Goal: Task Accomplishment & Management: Manage account settings

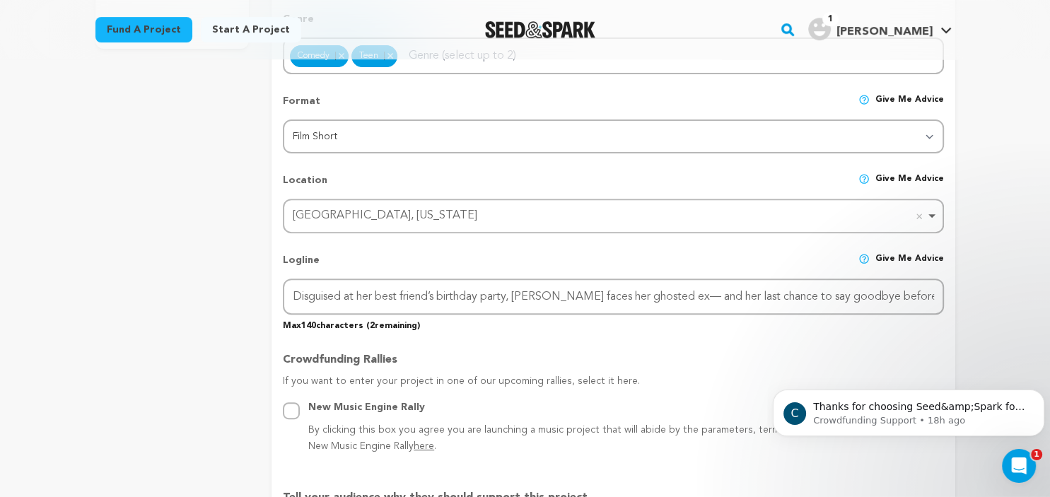
scroll to position [0, 51]
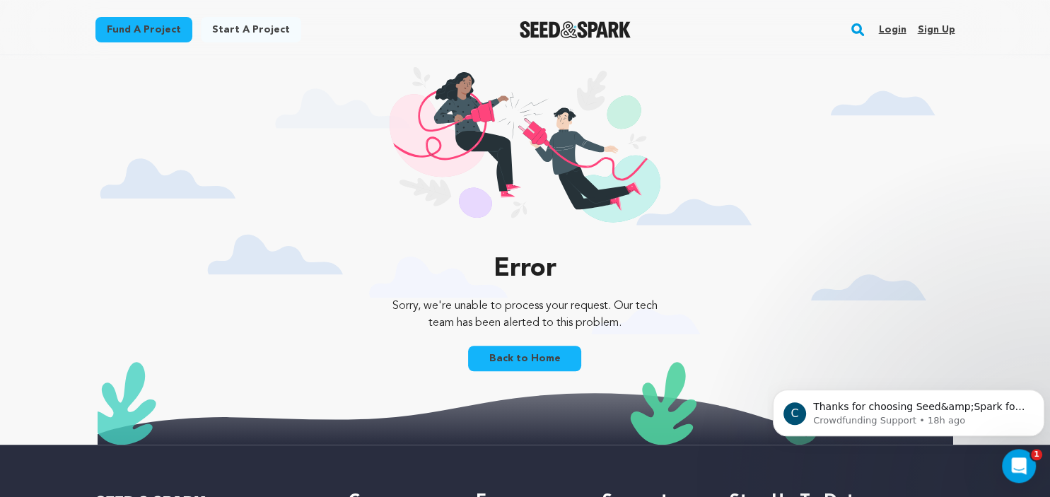
click at [533, 361] on link "Back to Home" at bounding box center [524, 358] width 113 height 25
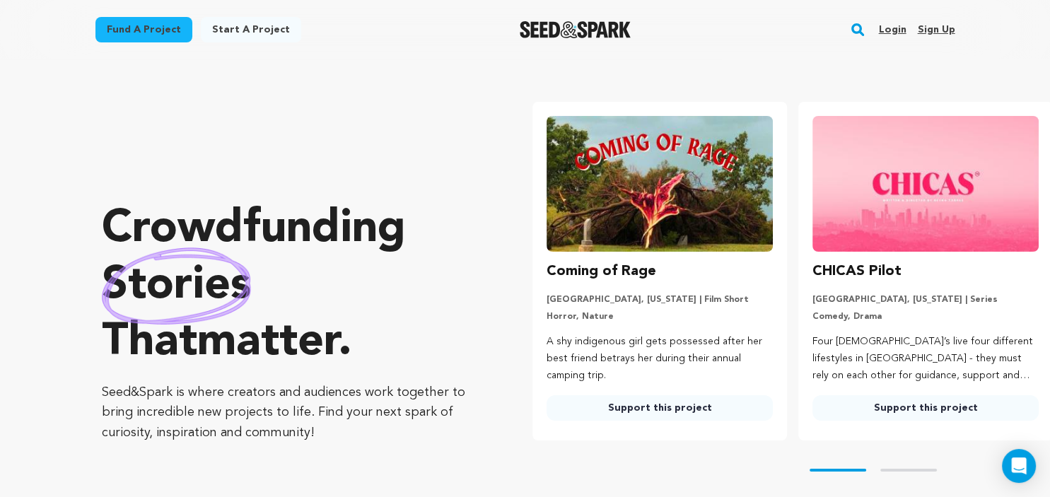
click at [890, 28] on link "Login" at bounding box center [892, 29] width 28 height 23
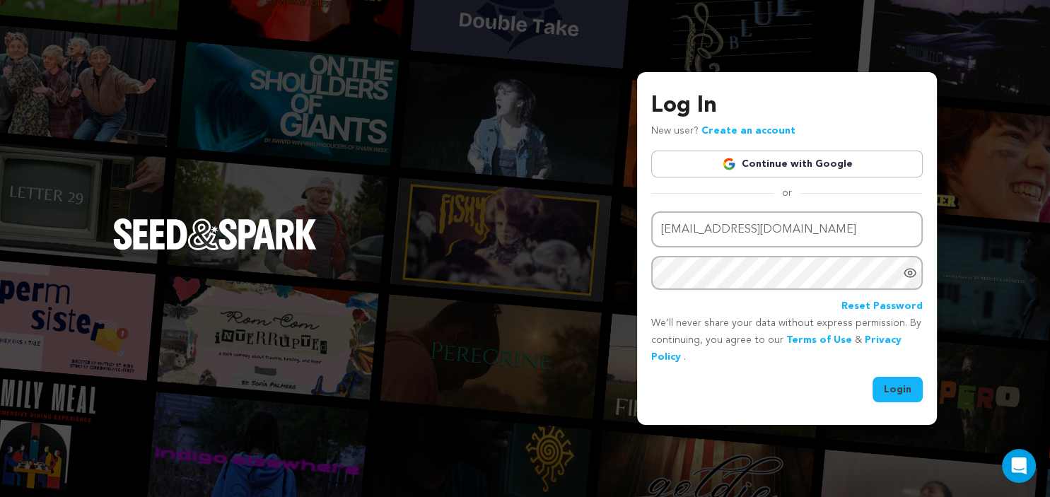
click at [898, 396] on button "Login" at bounding box center [898, 389] width 50 height 25
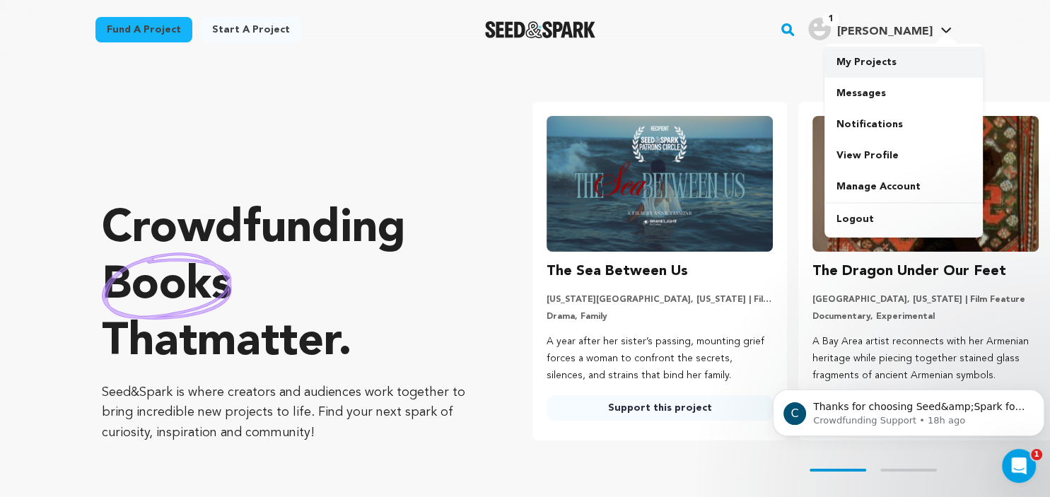
click at [877, 69] on link "My Projects" at bounding box center [904, 62] width 158 height 31
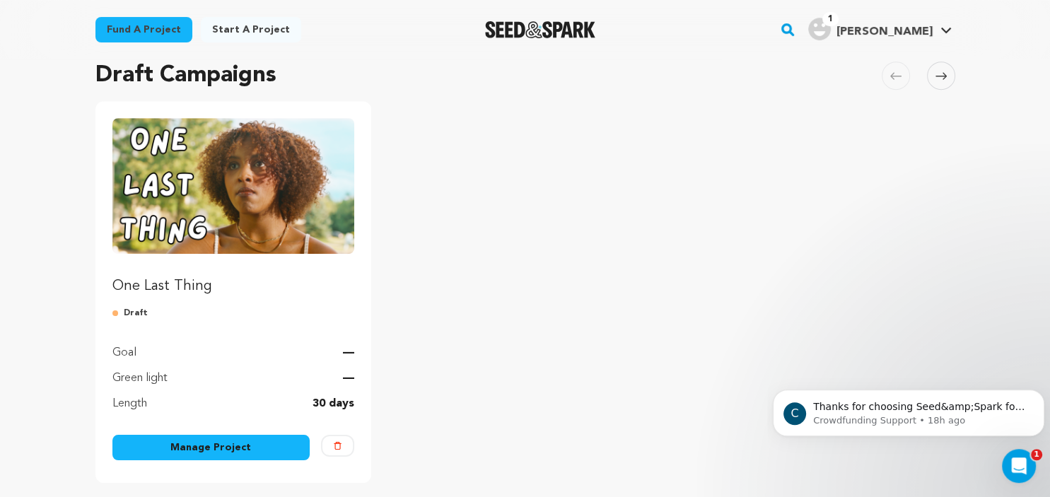
click at [238, 451] on link "Manage Project" at bounding box center [211, 447] width 198 height 25
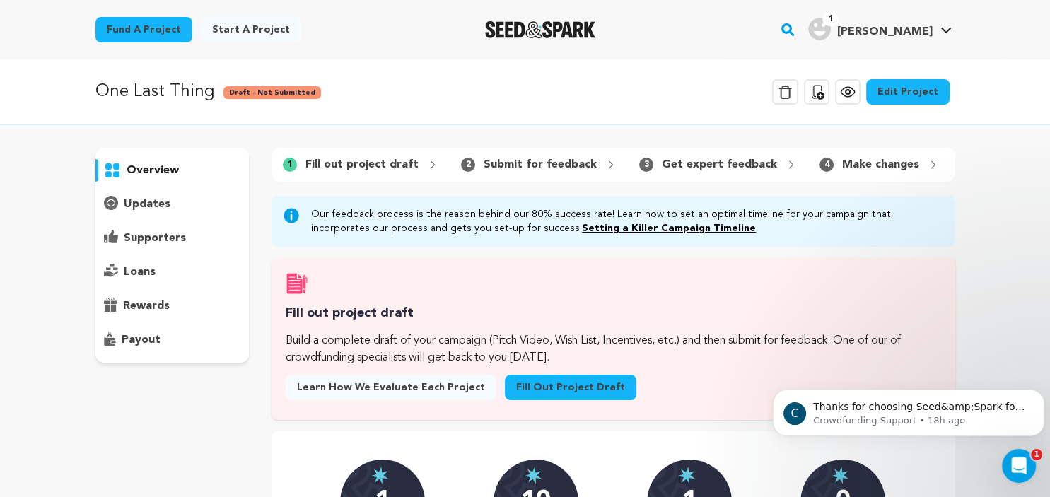
click at [919, 95] on link "Edit Project" at bounding box center [907, 91] width 83 height 25
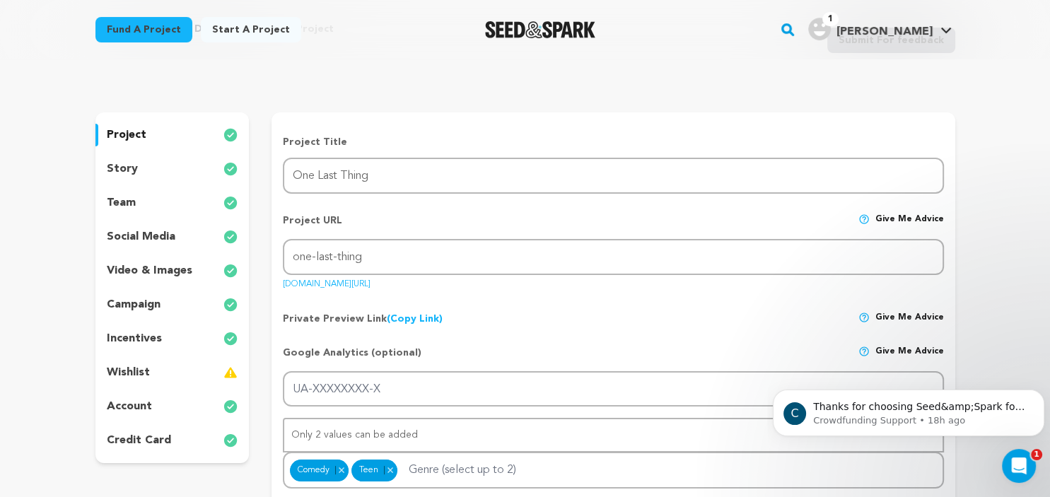
click at [142, 332] on p "incentives" at bounding box center [134, 338] width 55 height 17
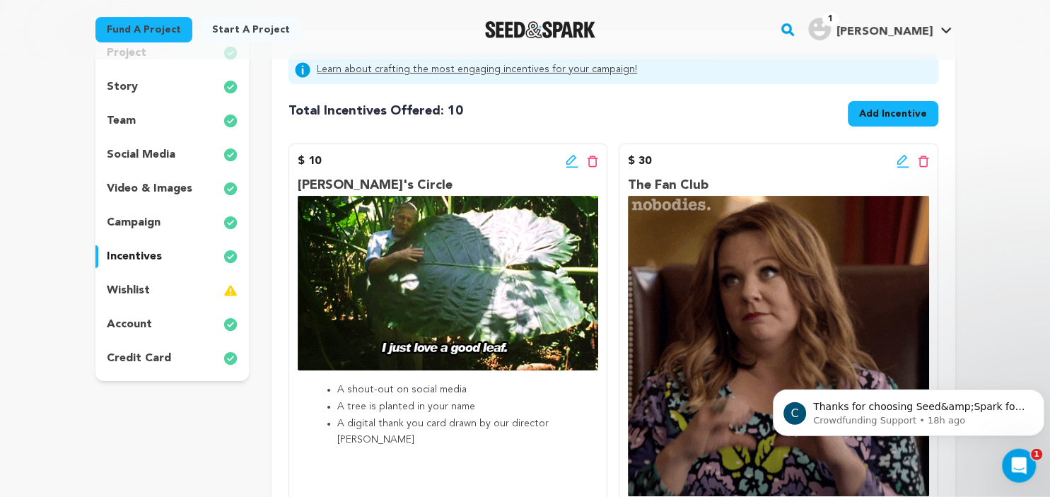
scroll to position [154, 0]
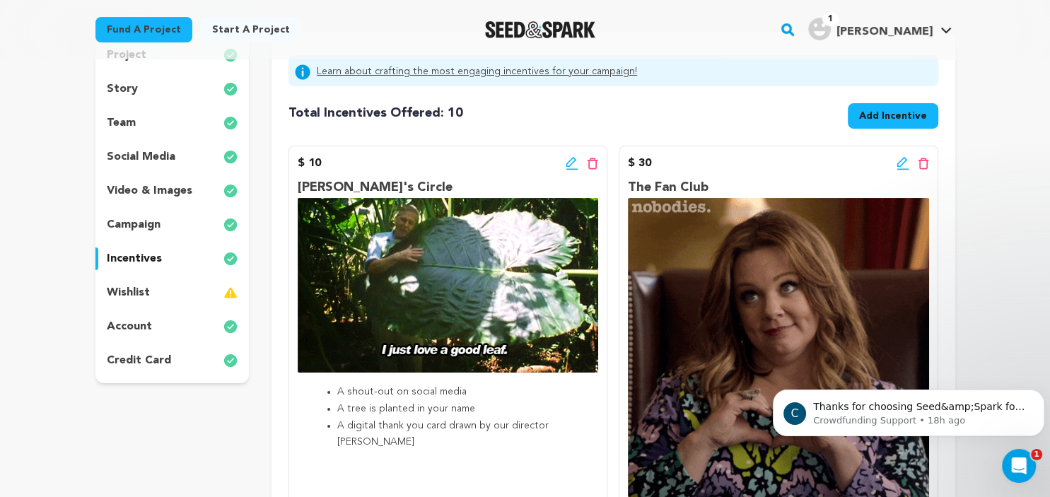
click at [146, 289] on p "wishlist" at bounding box center [128, 292] width 43 height 17
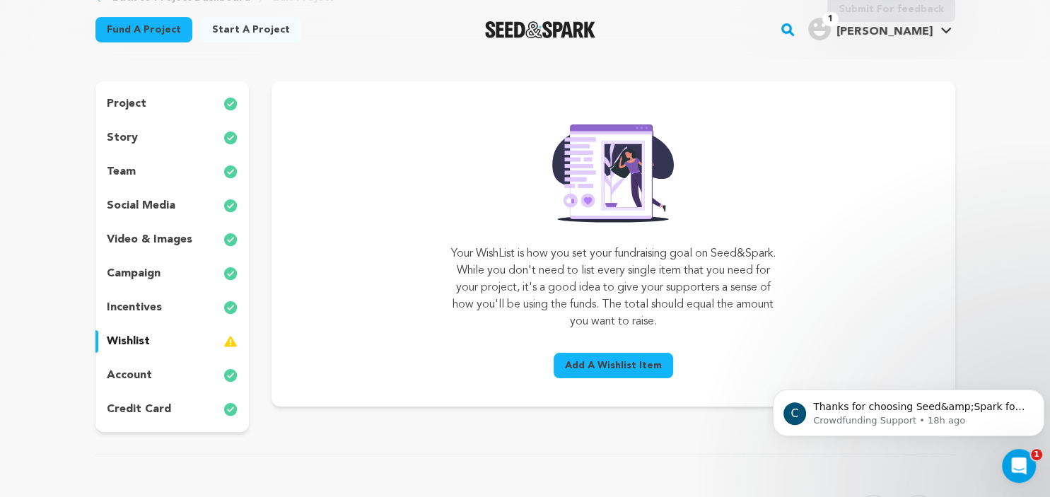
scroll to position [114, 0]
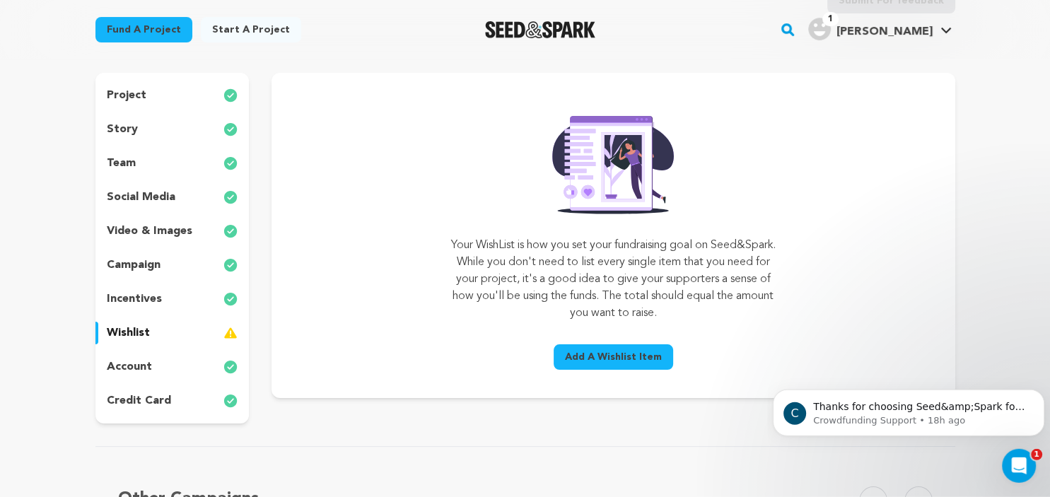
click at [151, 263] on p "campaign" at bounding box center [134, 265] width 54 height 17
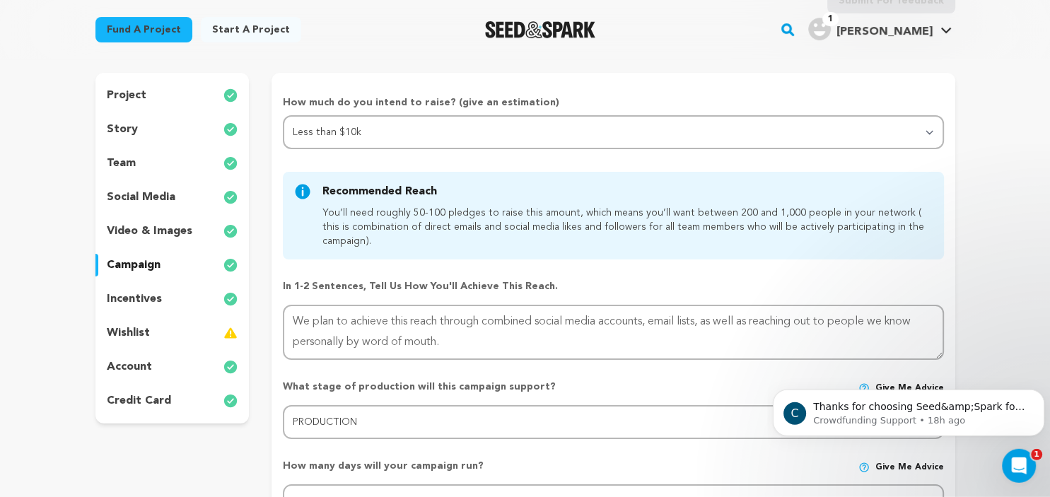
click at [141, 302] on p "incentives" at bounding box center [134, 299] width 55 height 17
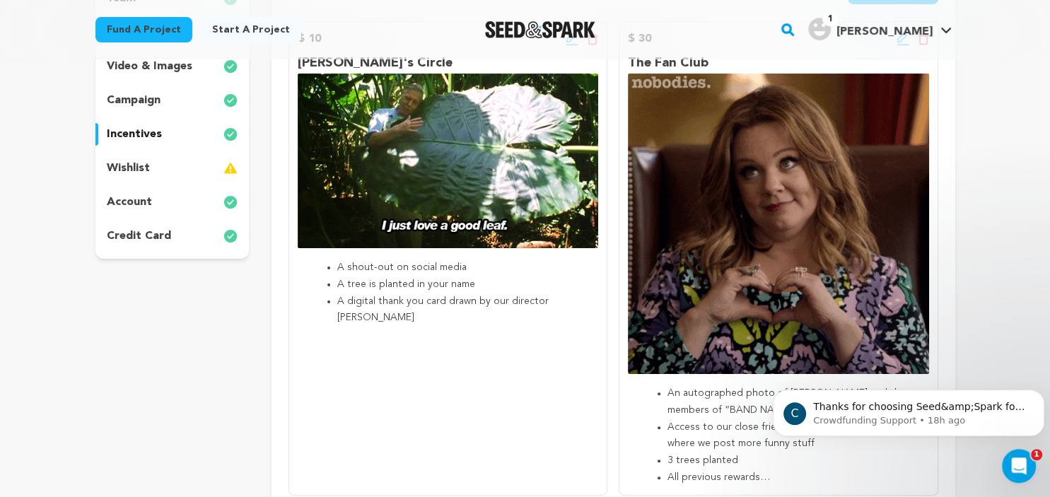
scroll to position [184, 0]
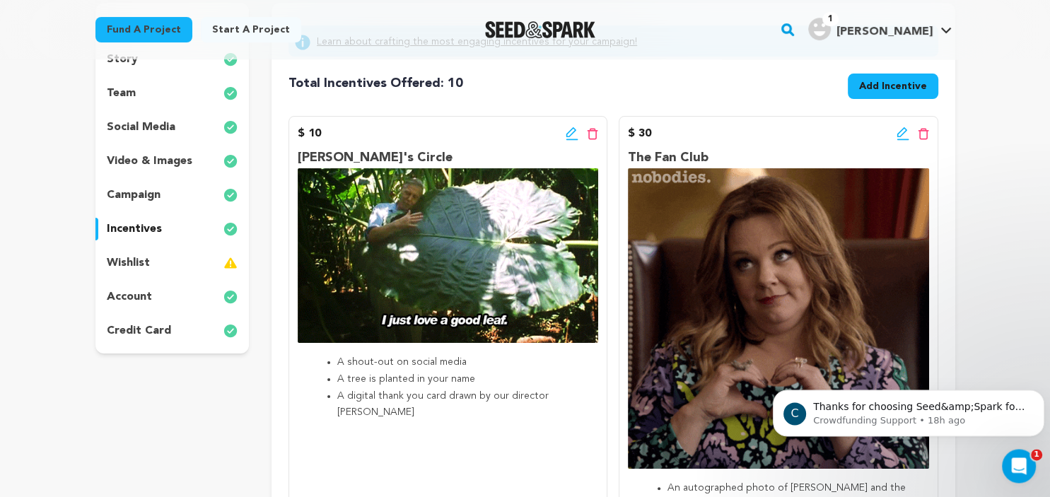
click at [569, 132] on icon at bounding box center [572, 132] width 10 height 10
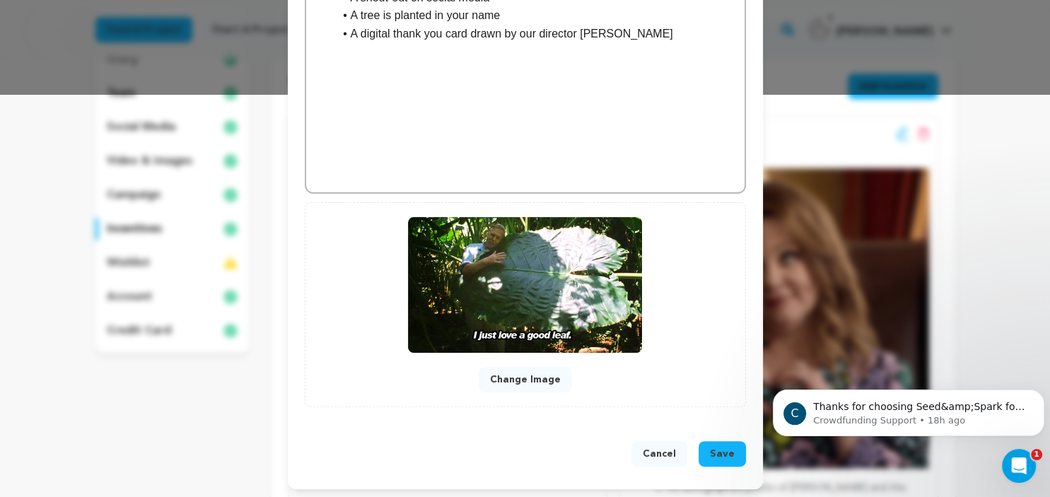
scroll to position [397, 0]
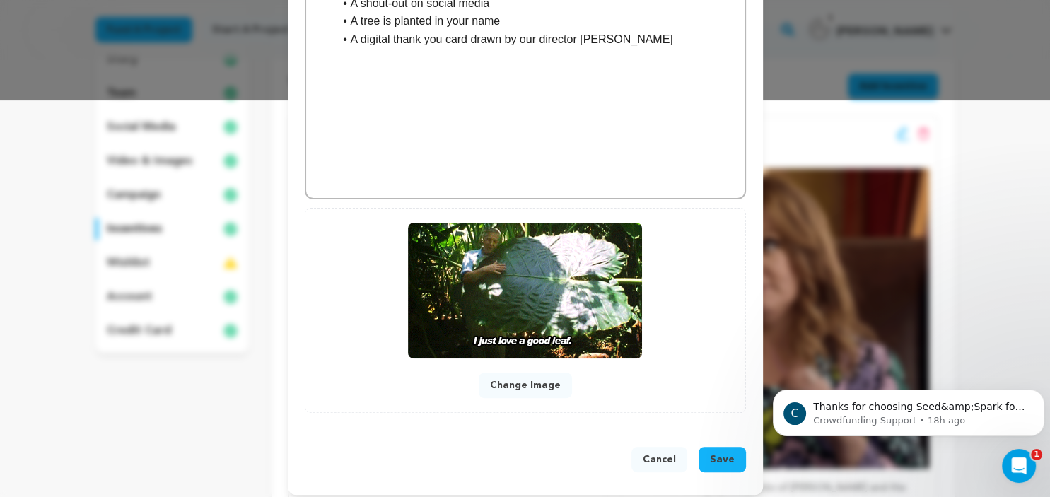
click at [720, 447] on button "Save" at bounding box center [722, 459] width 47 height 25
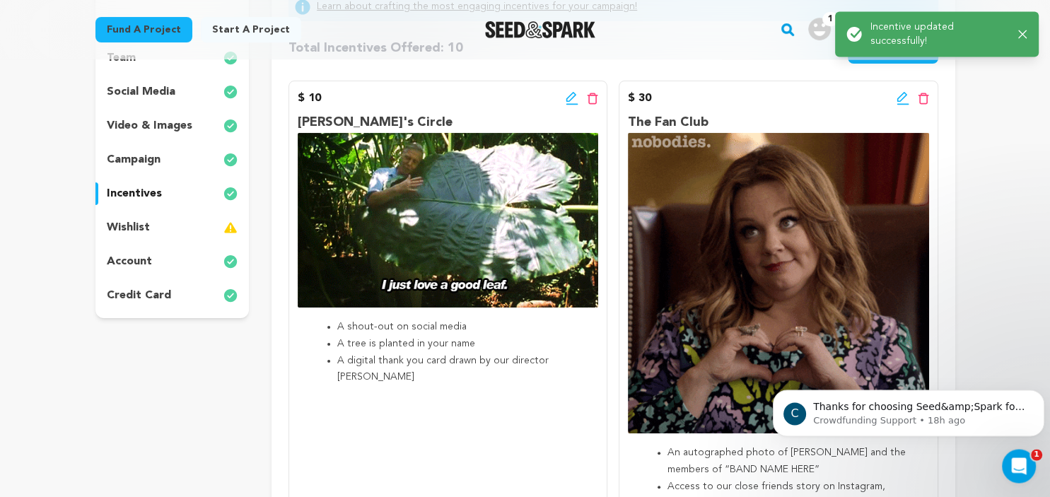
scroll to position [219, 0]
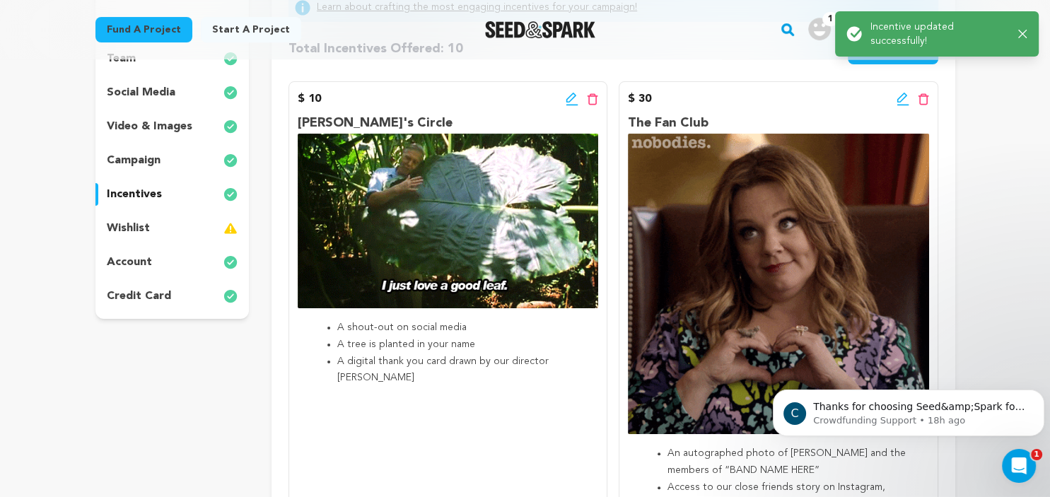
click at [903, 98] on icon at bounding box center [903, 99] width 13 height 14
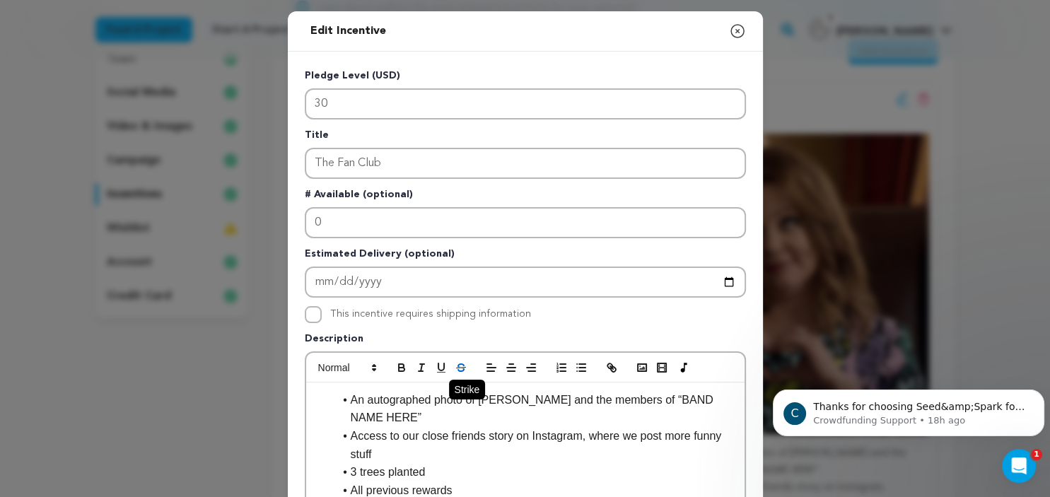
scroll to position [114, 0]
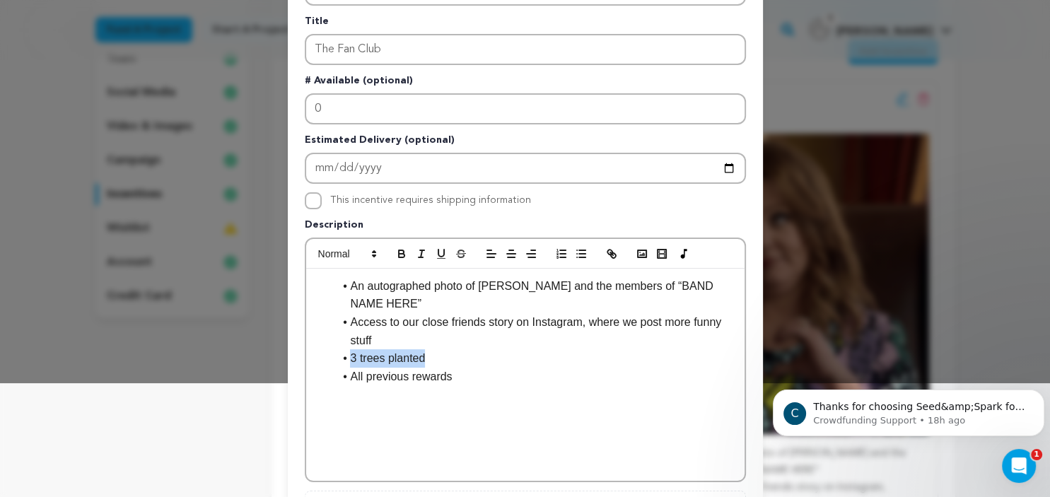
drag, startPoint x: 350, startPoint y: 355, endPoint x: 441, endPoint y: 359, distance: 91.3
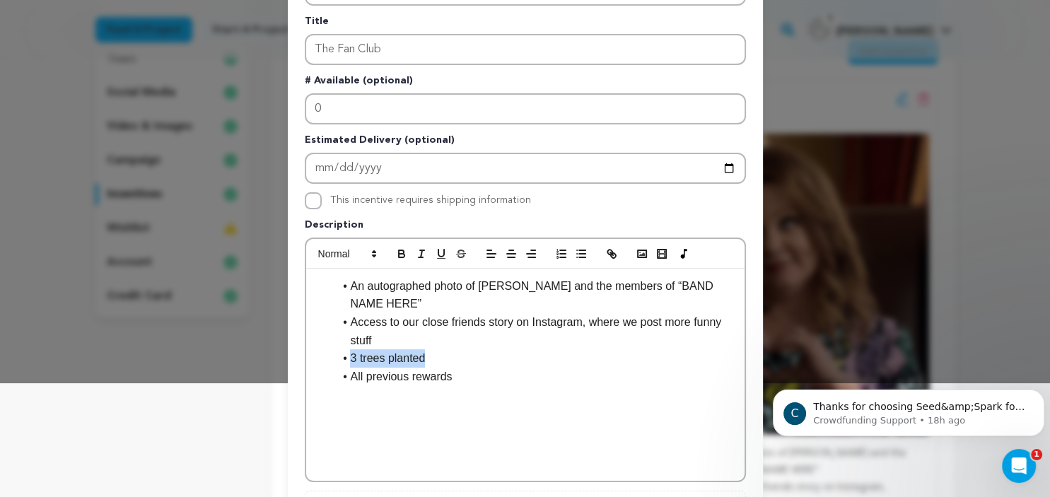
click at [441, 359] on li "3 trees planted" at bounding box center [534, 358] width 400 height 18
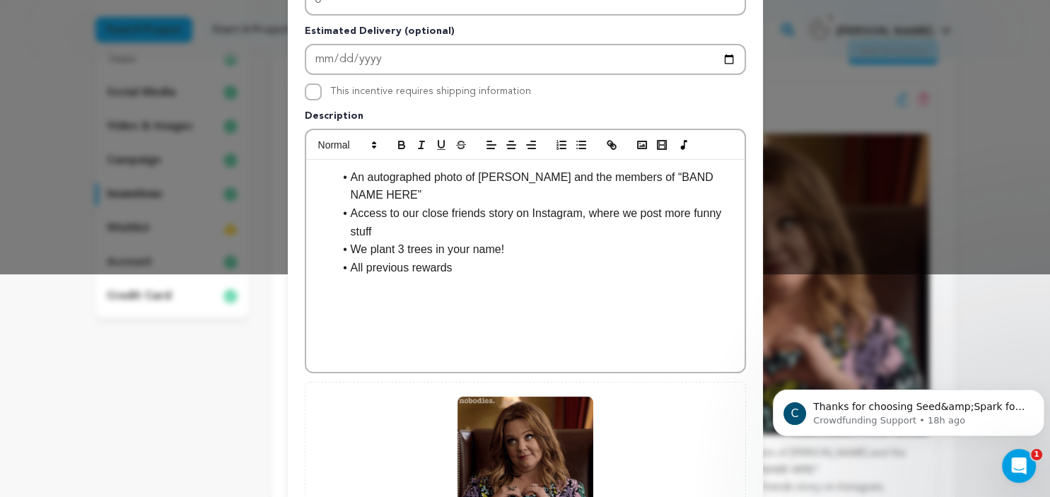
scroll to position [202, 0]
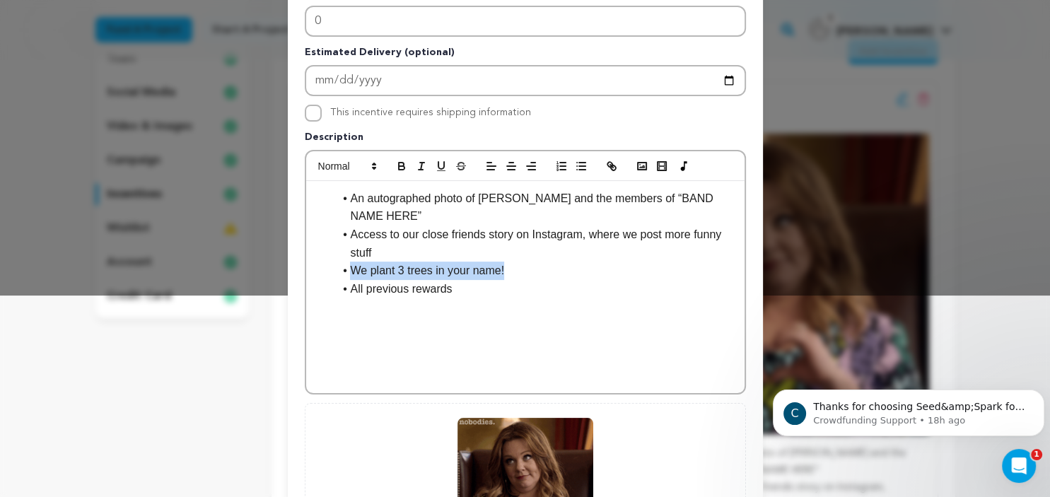
drag, startPoint x: 348, startPoint y: 272, endPoint x: 509, endPoint y: 270, distance: 160.6
click at [509, 269] on li "We plant 3 trees in your name!" at bounding box center [534, 271] width 400 height 18
click at [490, 298] on p at bounding box center [525, 307] width 417 height 18
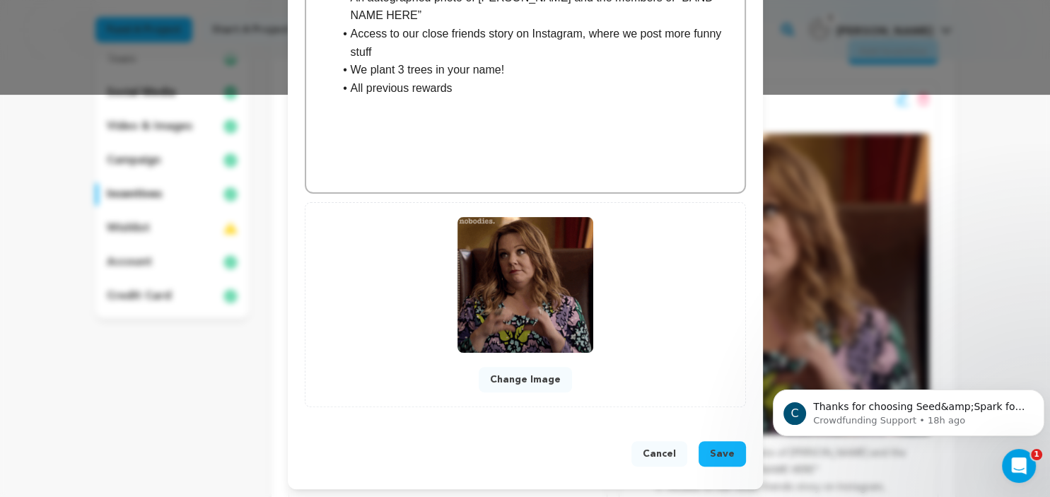
click at [727, 450] on span "Save" at bounding box center [722, 454] width 25 height 14
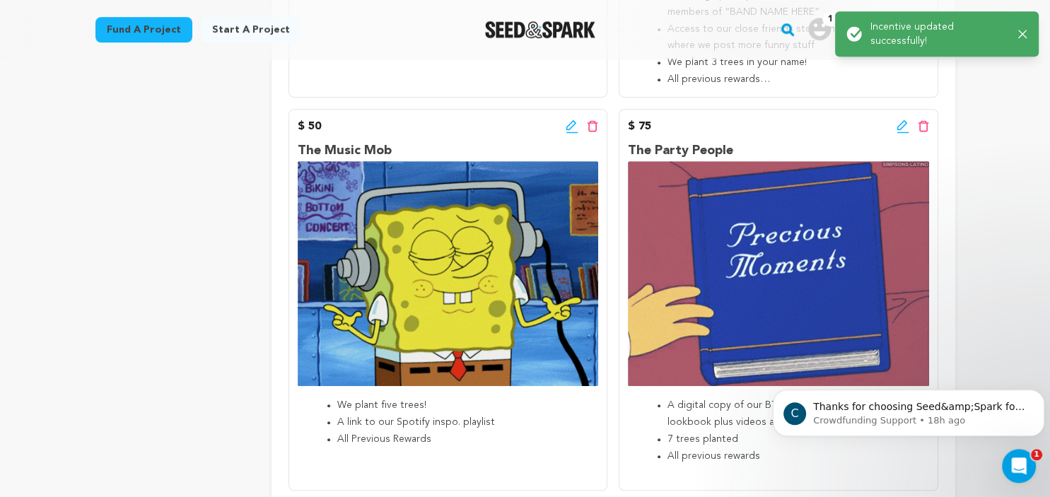
scroll to position [692, 0]
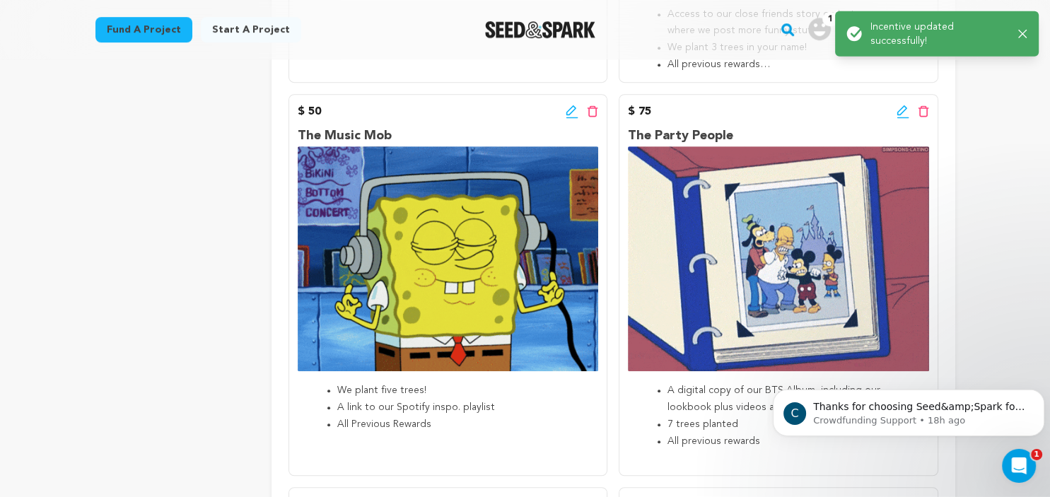
click at [567, 115] on icon at bounding box center [572, 110] width 10 height 10
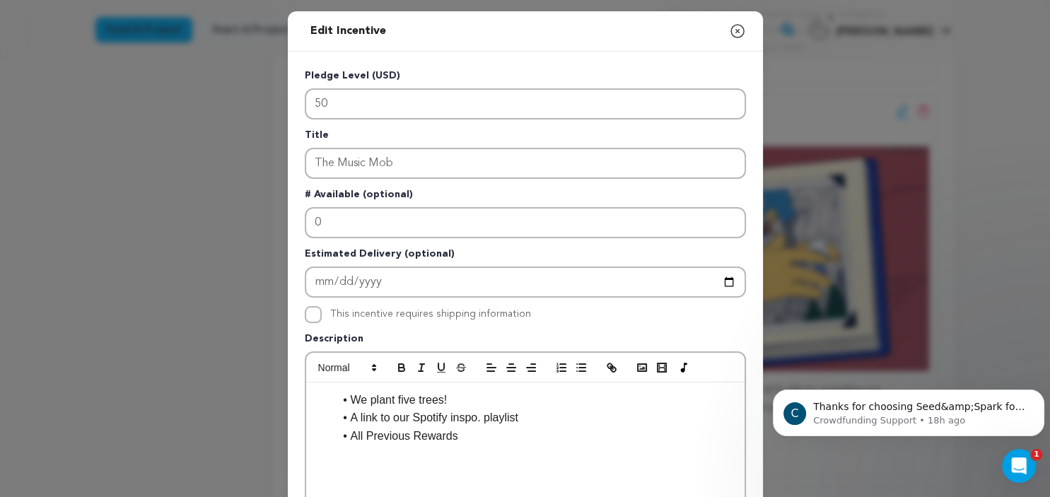
click at [441, 397] on li "We plant five trees!" at bounding box center [534, 400] width 400 height 18
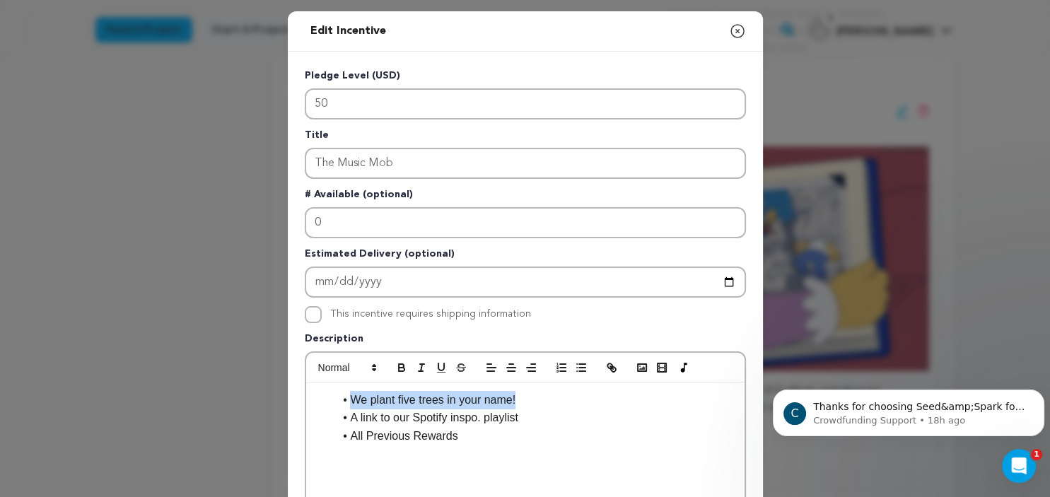
drag, startPoint x: 350, startPoint y: 400, endPoint x: 555, endPoint y: 400, distance: 205.1
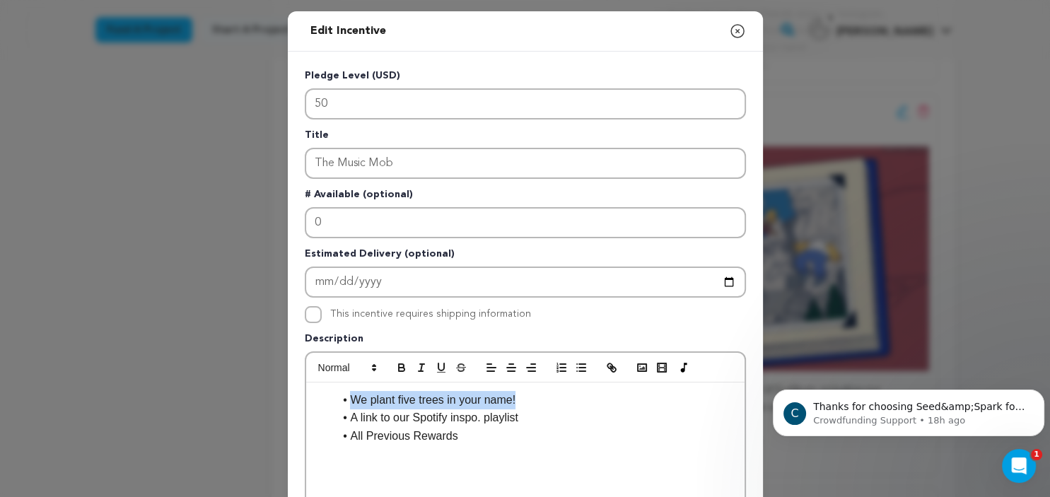
click at [555, 400] on li "We plant five trees in your name!" at bounding box center [534, 400] width 400 height 18
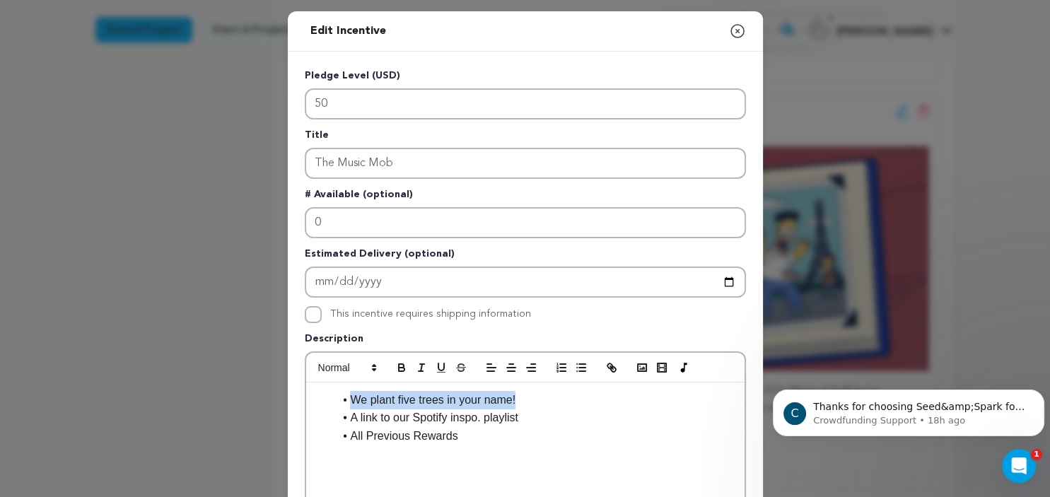
copy li "We plant five trees in your name!"
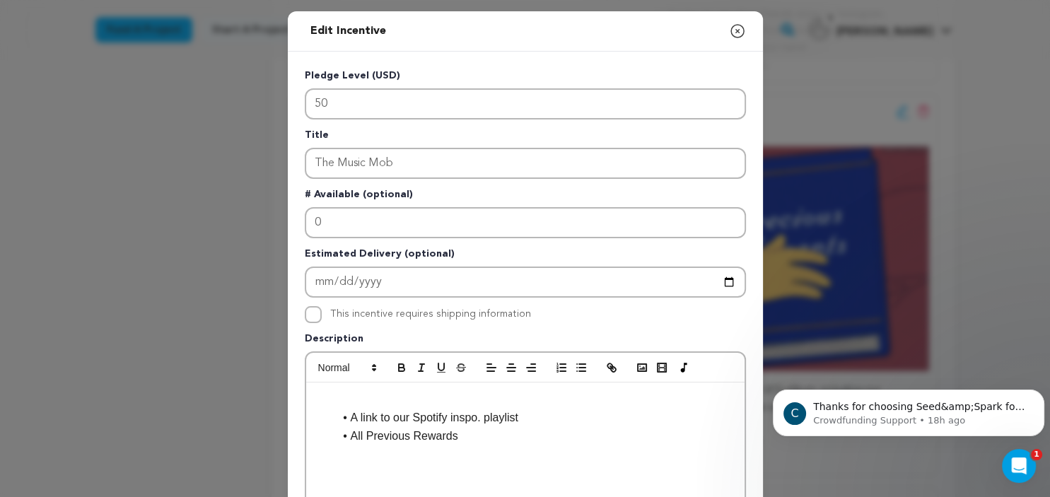
click at [339, 417] on li "A link to our Spotify inspo. playlist" at bounding box center [534, 418] width 400 height 18
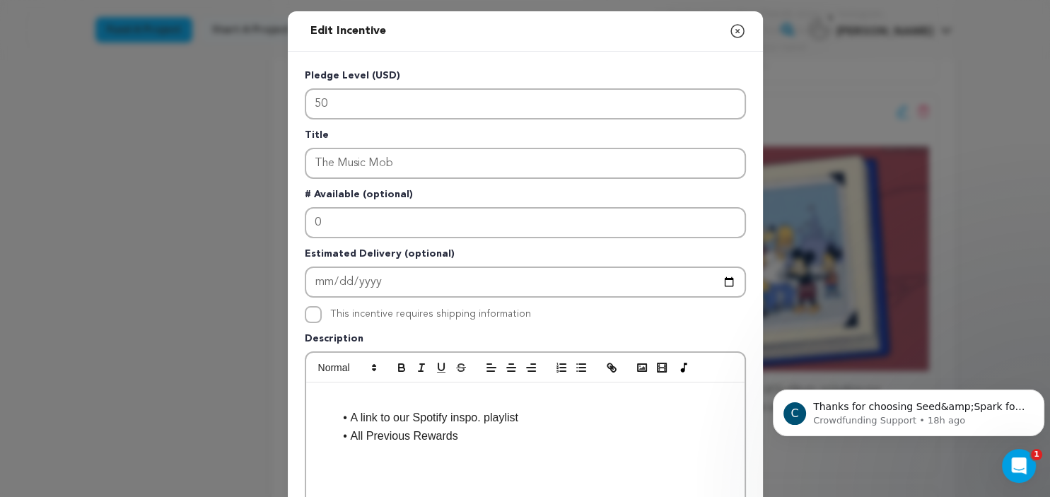
click at [352, 417] on li "A link to our Spotify inspo. playlist" at bounding box center [534, 418] width 400 height 18
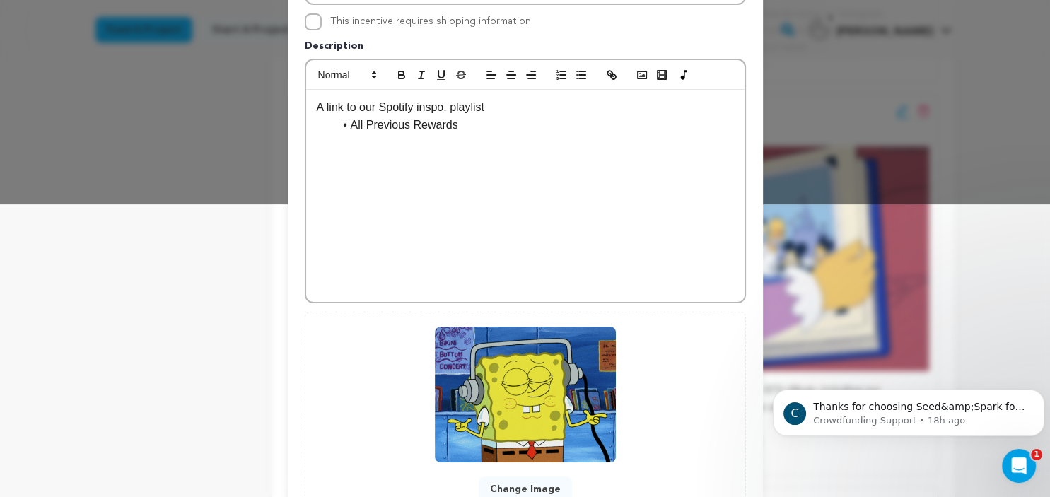
scroll to position [289, 0]
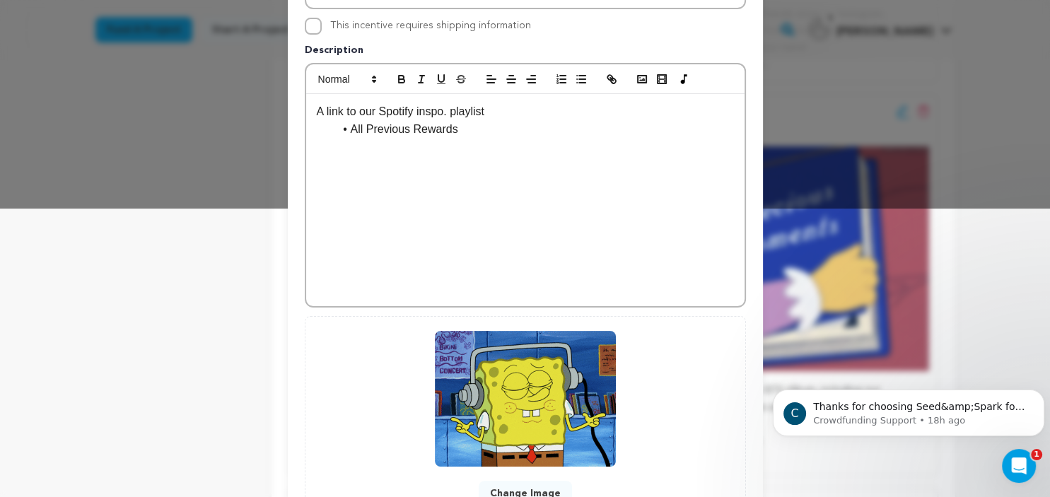
click at [317, 114] on p "A link to our Spotify inspo. playlist" at bounding box center [525, 112] width 417 height 18
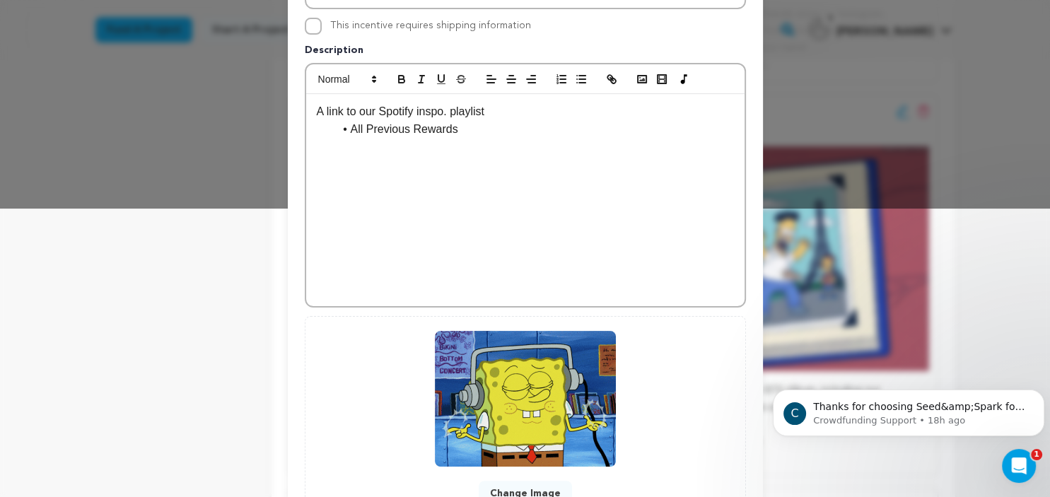
drag, startPoint x: 315, startPoint y: 111, endPoint x: 290, endPoint y: 105, distance: 25.4
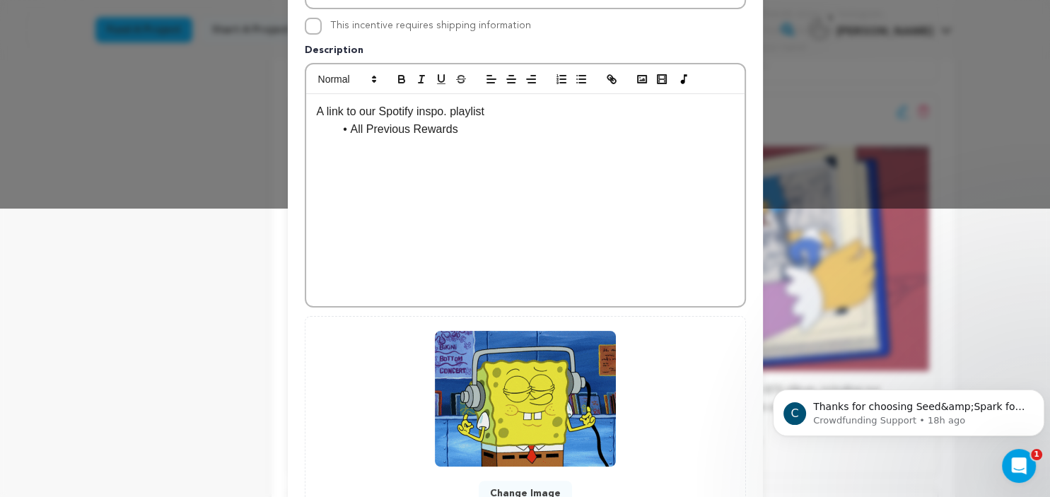
click at [306, 105] on div "A link to our Spotify inspo. playlist All Previous Rewards" at bounding box center [525, 200] width 439 height 212
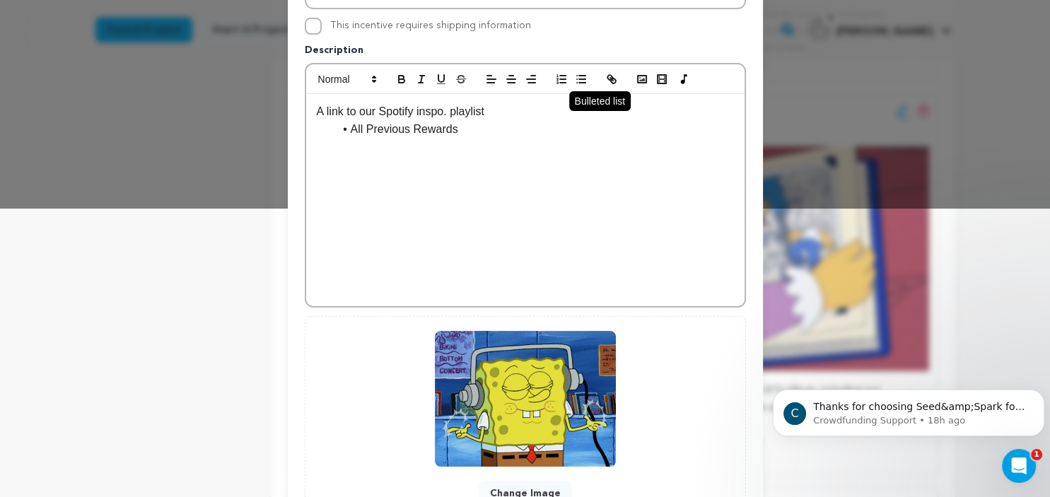
click at [580, 83] on line "button" at bounding box center [582, 83] width 6 height 0
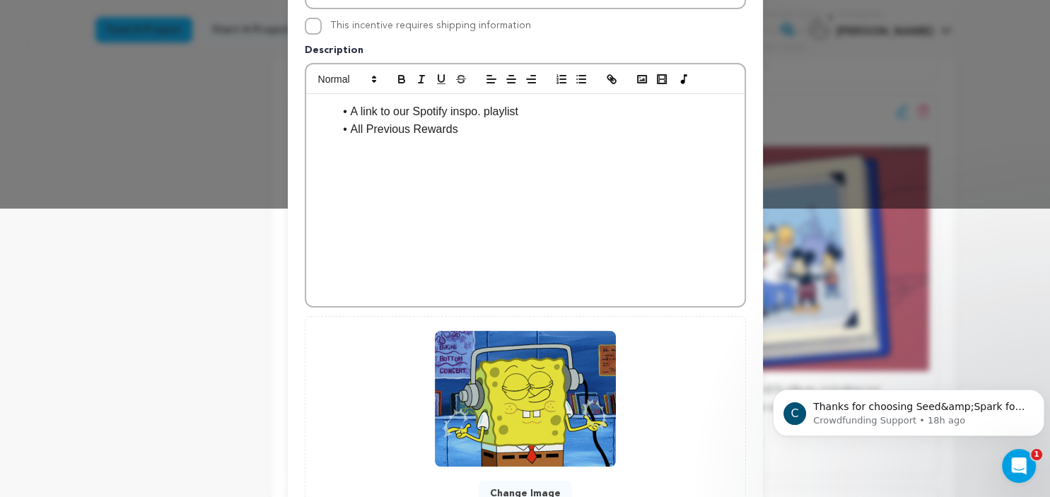
click at [491, 139] on p at bounding box center [525, 148] width 417 height 18
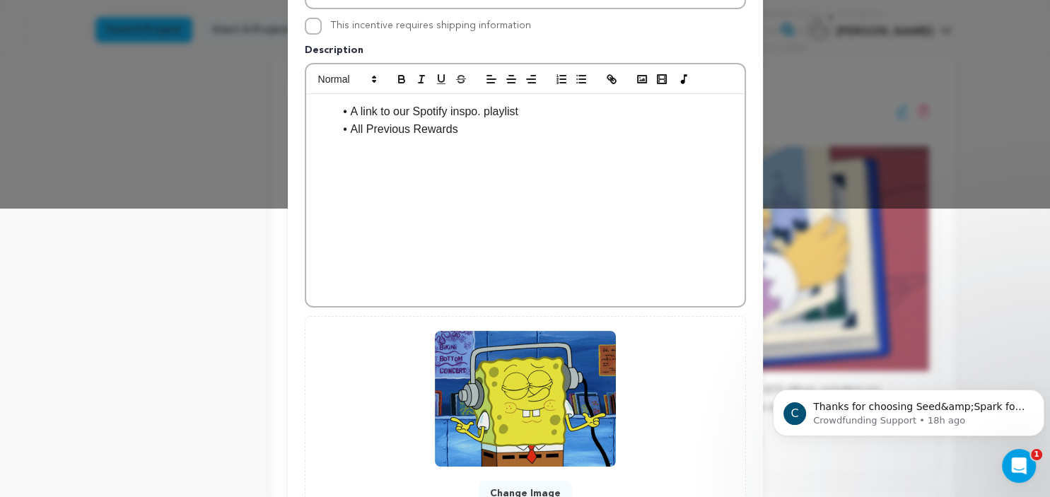
click at [521, 112] on li "A link to our Spotify inspo. playlist" at bounding box center [534, 112] width 400 height 18
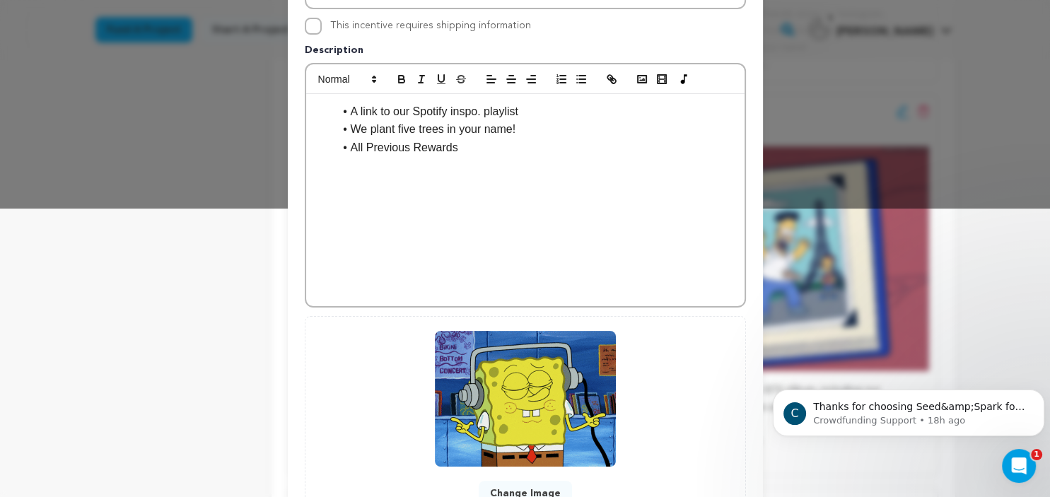
scroll to position [402, 0]
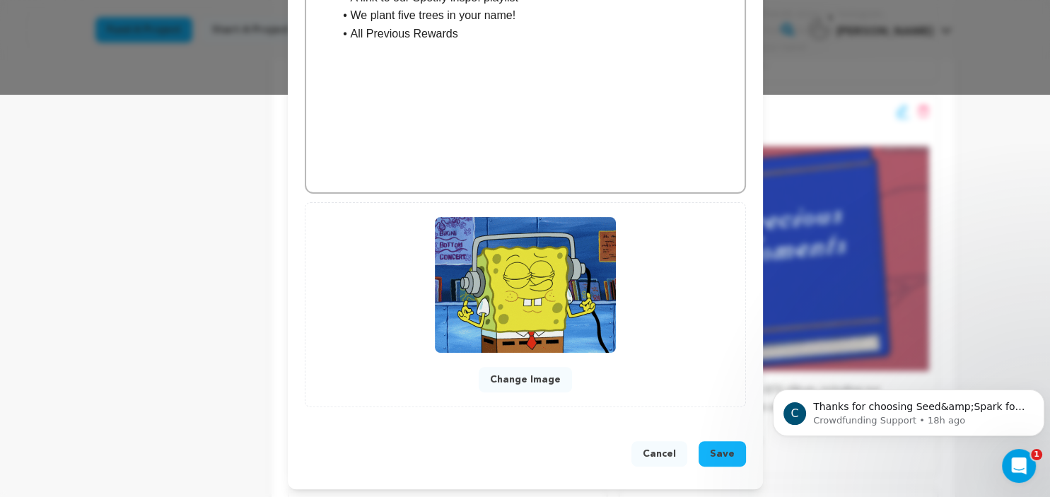
click at [412, 13] on li "We plant five trees in your name!" at bounding box center [534, 15] width 400 height 18
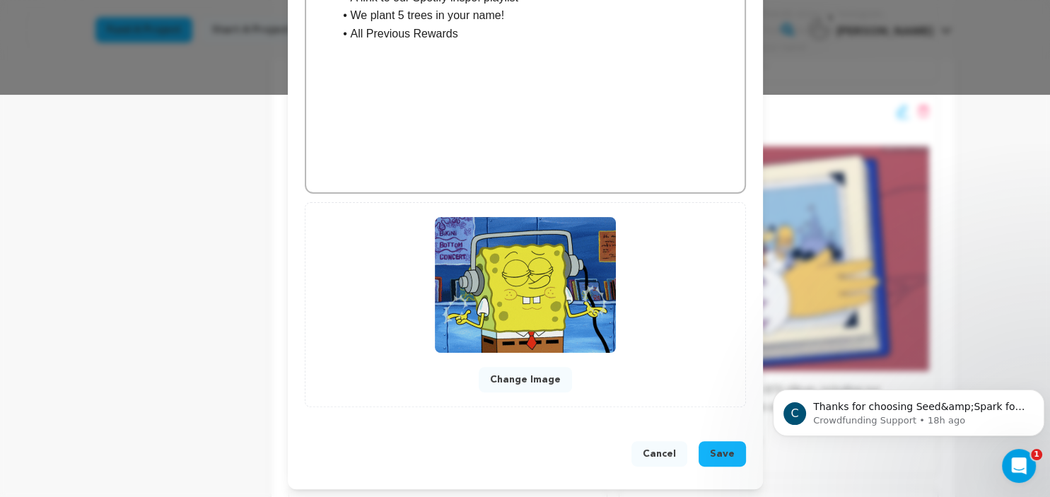
click at [719, 451] on span "Save" at bounding box center [722, 454] width 25 height 14
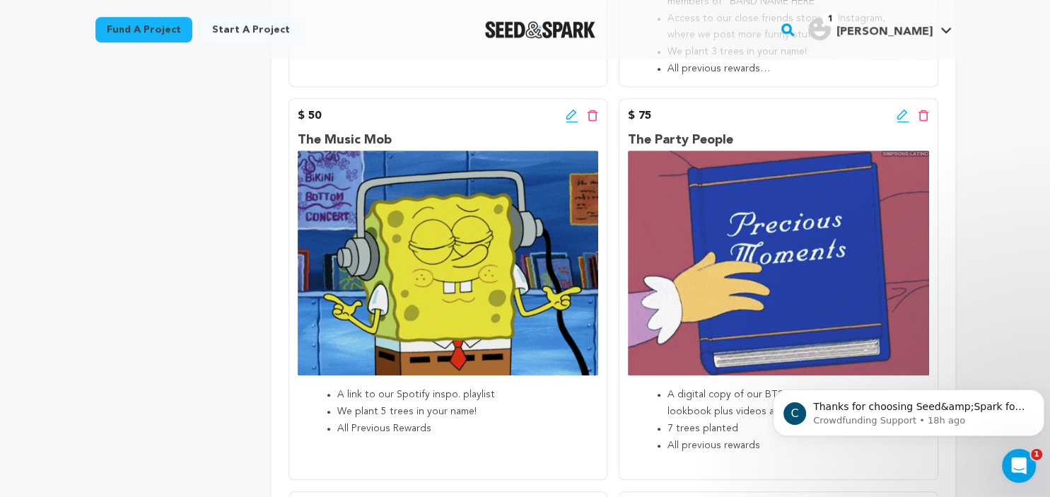
scroll to position [687, 0]
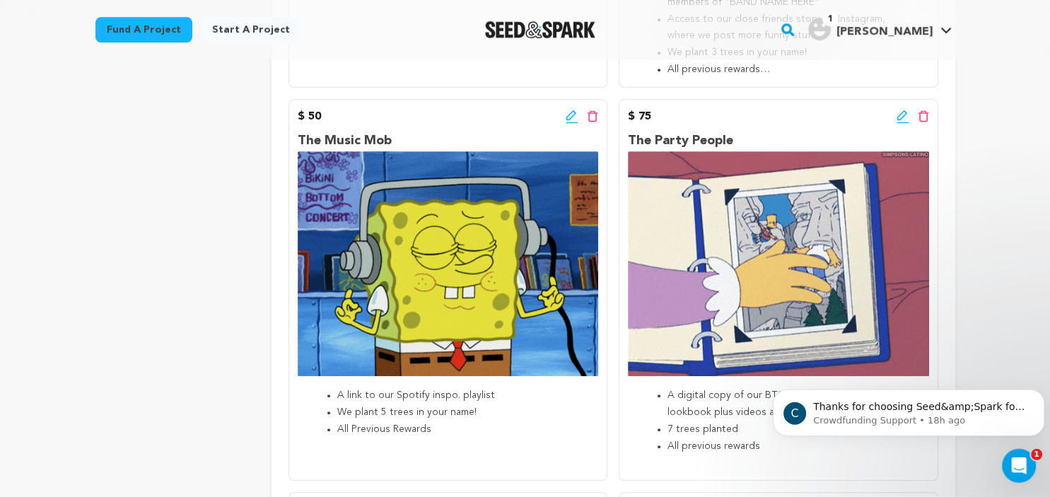
click at [900, 116] on icon at bounding box center [903, 117] width 13 height 14
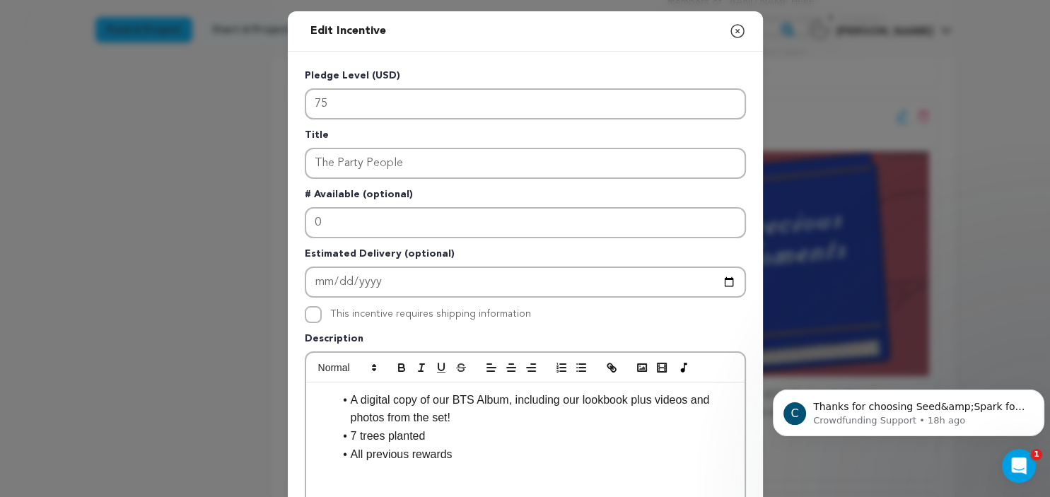
scroll to position [87, 0]
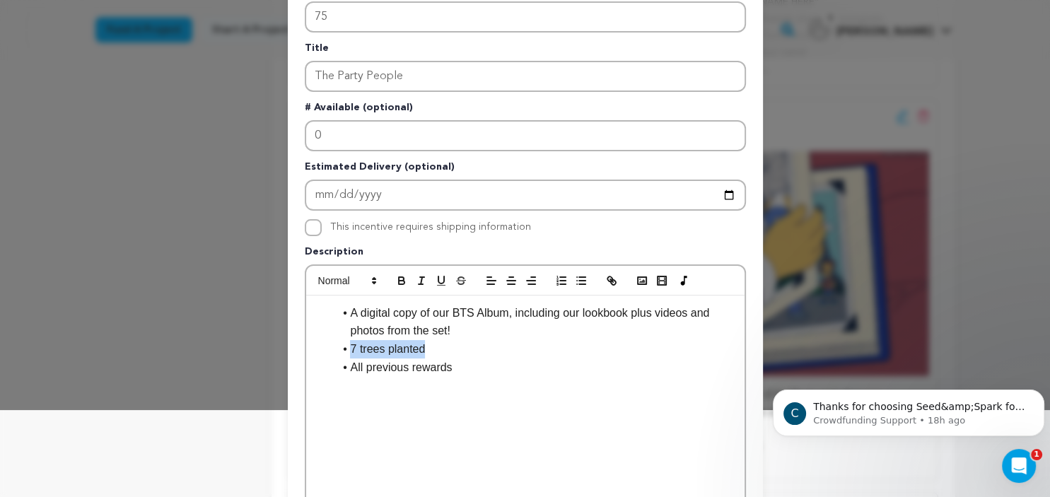
drag, startPoint x: 375, startPoint y: 347, endPoint x: 451, endPoint y: 347, distance: 76.4
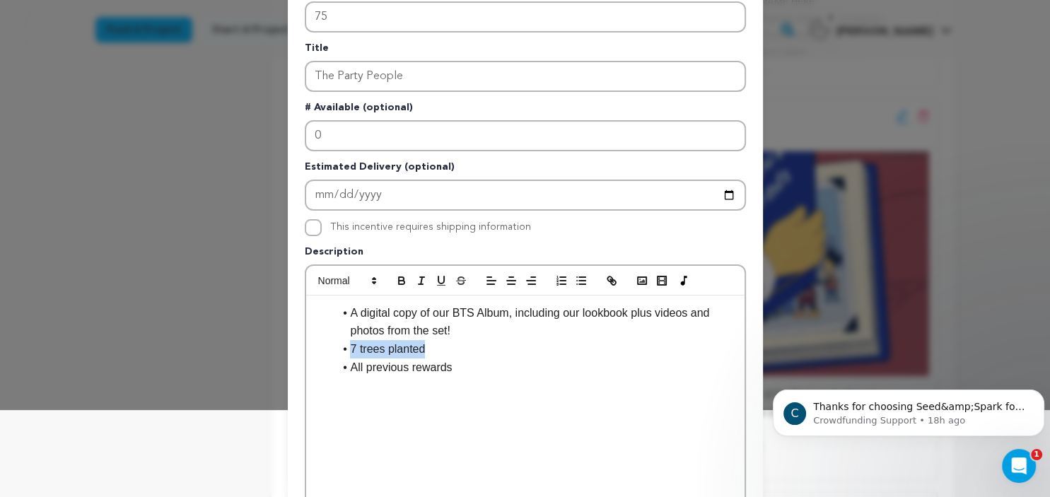
click at [451, 347] on li "7 trees planted" at bounding box center [534, 349] width 400 height 18
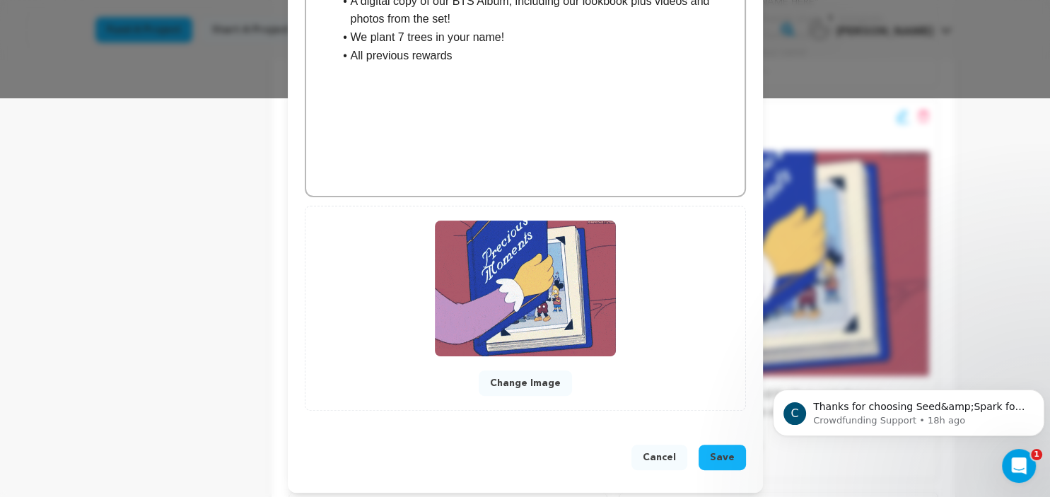
scroll to position [397, 0]
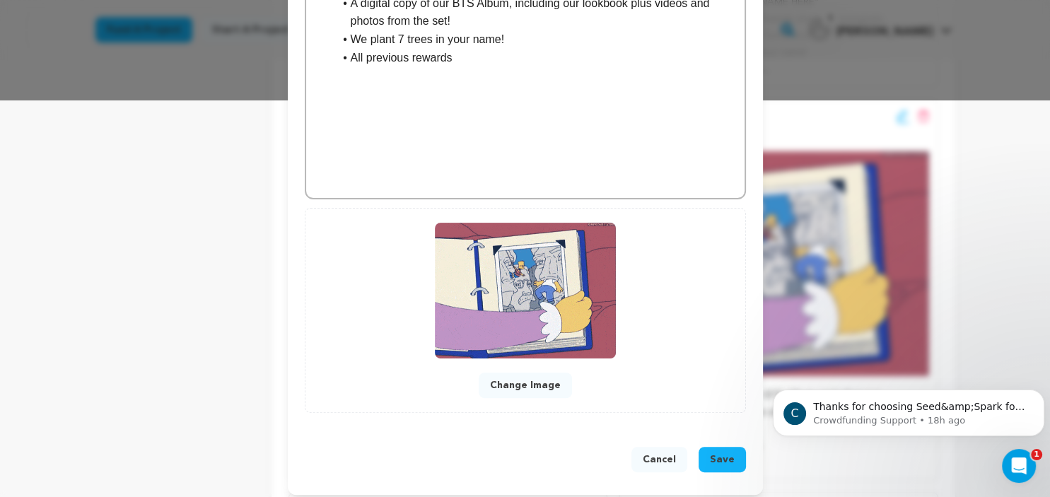
click at [727, 462] on span "Save" at bounding box center [722, 460] width 25 height 14
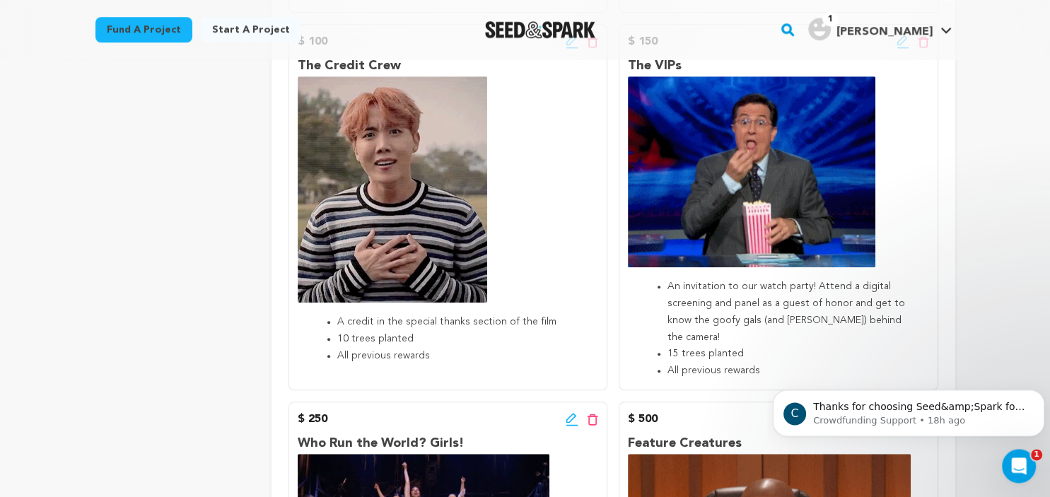
scroll to position [1055, 0]
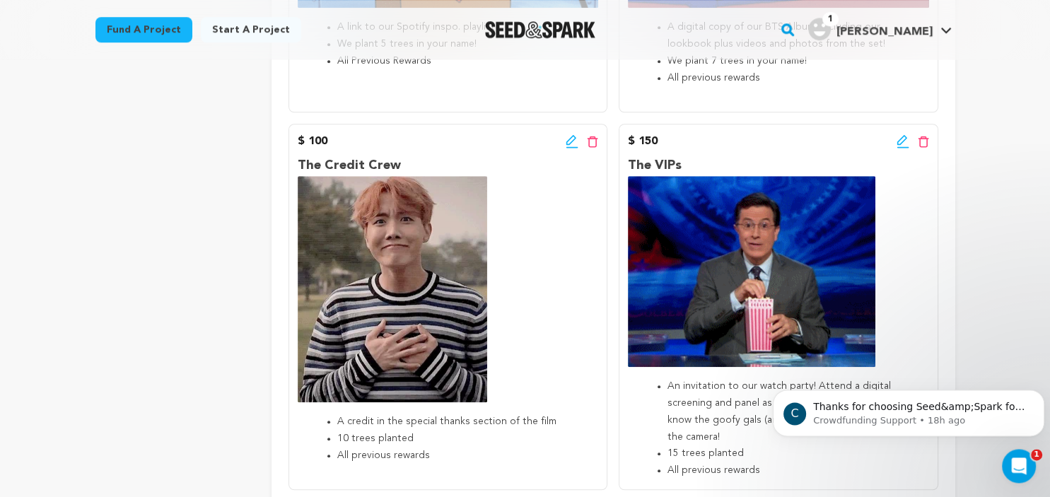
click at [568, 145] on icon at bounding box center [572, 140] width 10 height 10
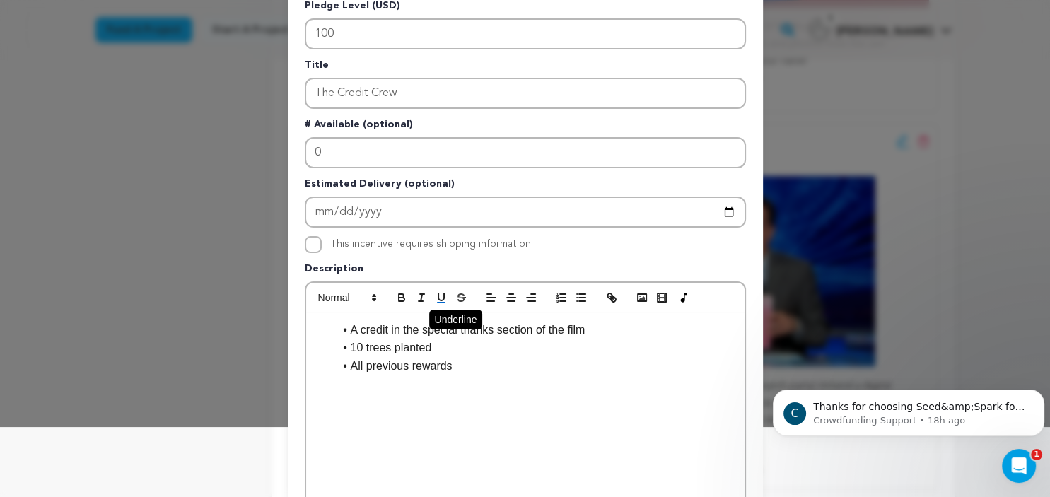
scroll to position [87, 0]
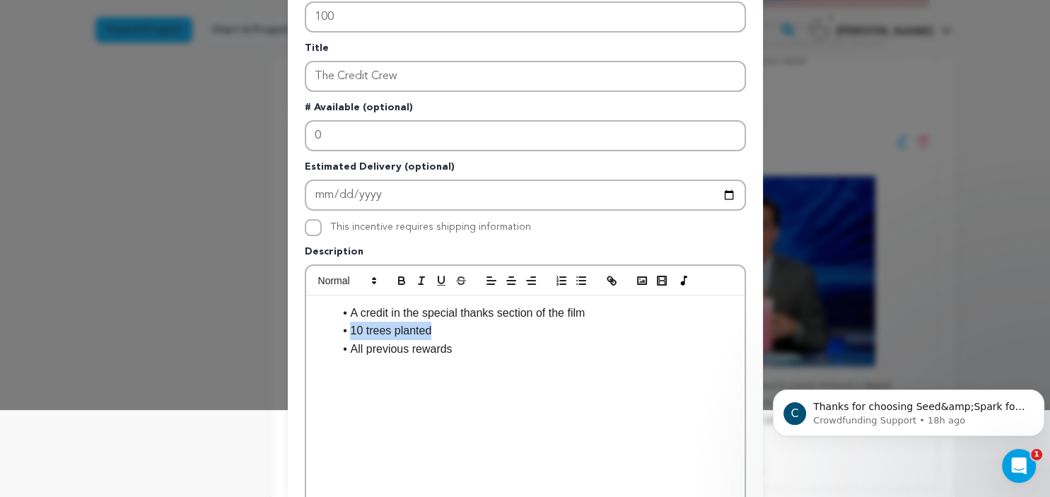
drag, startPoint x: 430, startPoint y: 330, endPoint x: 352, endPoint y: 332, distance: 77.8
click at [352, 332] on li "10 trees planted" at bounding box center [534, 331] width 400 height 18
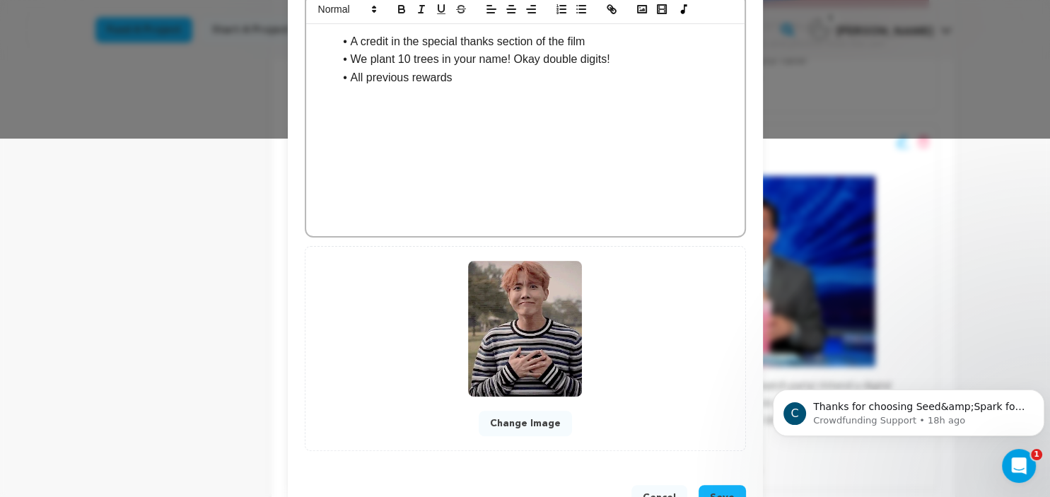
scroll to position [402, 0]
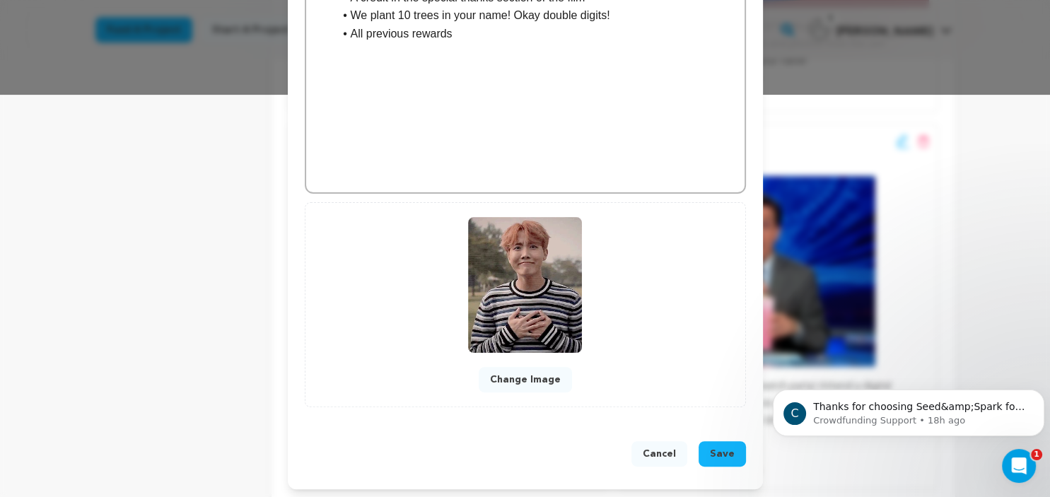
click at [724, 448] on span "Save" at bounding box center [722, 454] width 25 height 14
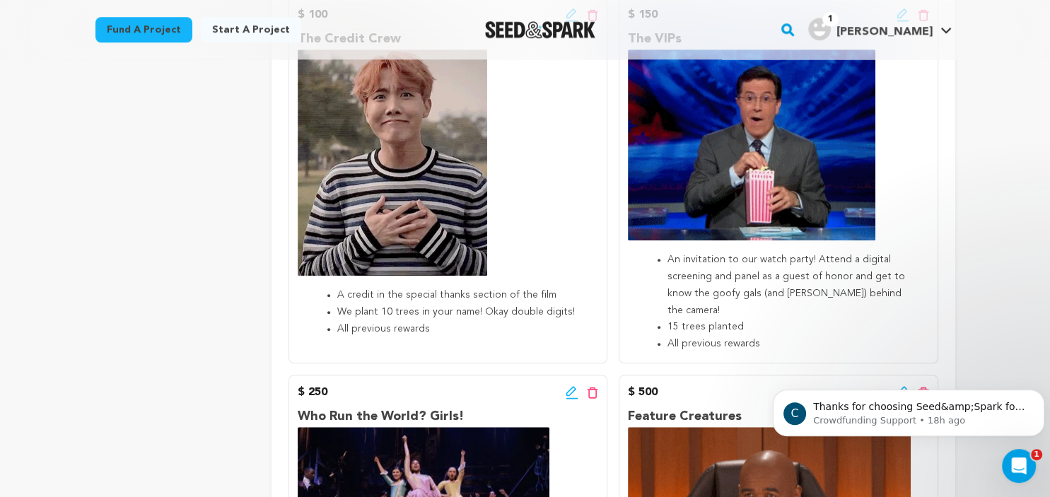
scroll to position [1130, 0]
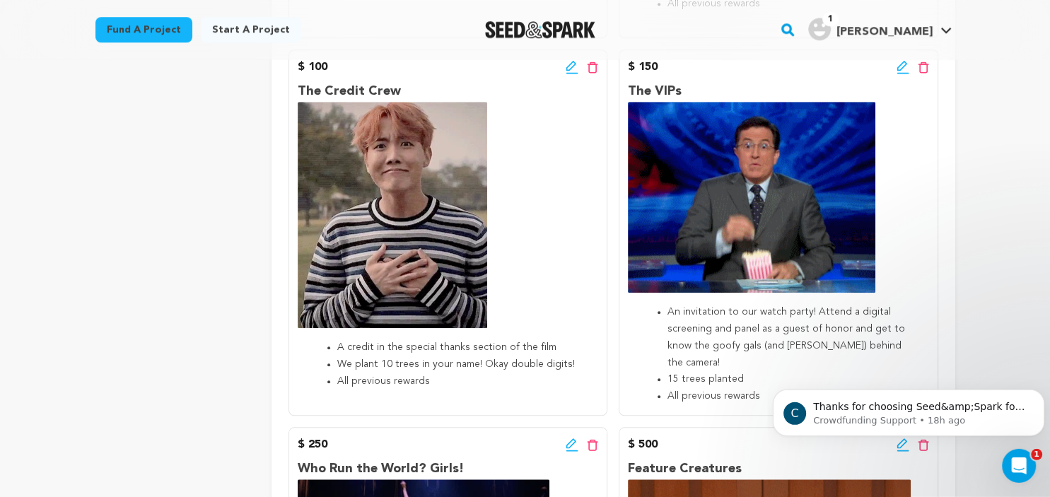
click at [901, 74] on icon at bounding box center [903, 67] width 13 height 14
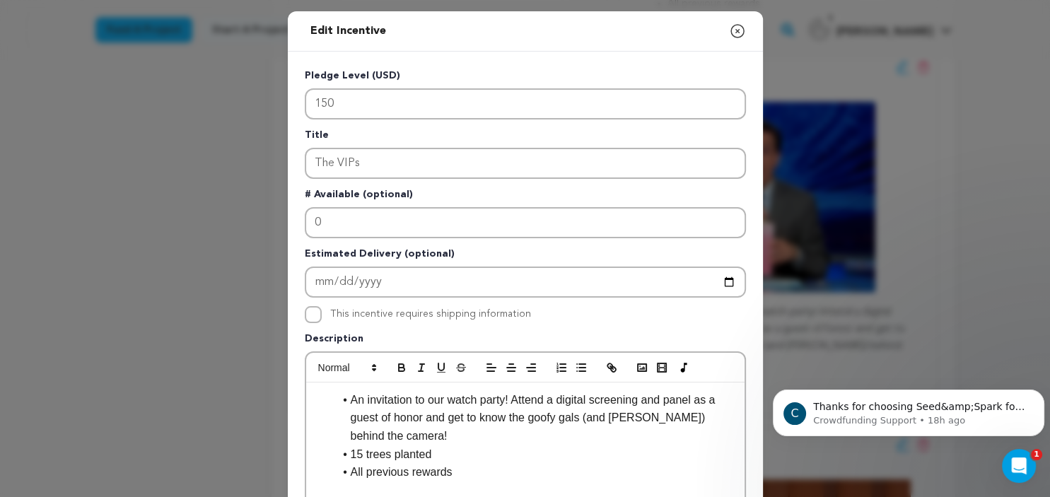
scroll to position [152, 0]
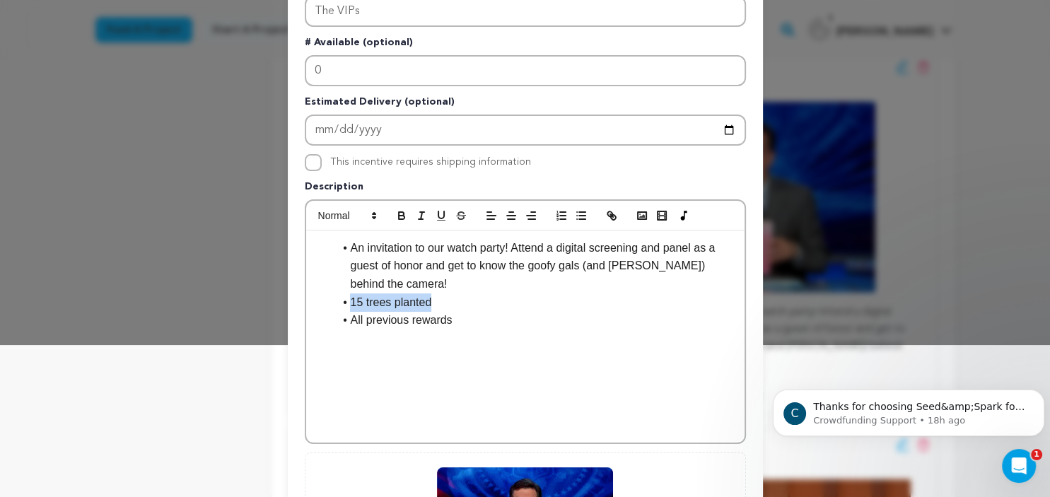
drag, startPoint x: 350, startPoint y: 296, endPoint x: 472, endPoint y: 295, distance: 122.4
click at [472, 295] on li "15 trees planted" at bounding box center [534, 303] width 400 height 18
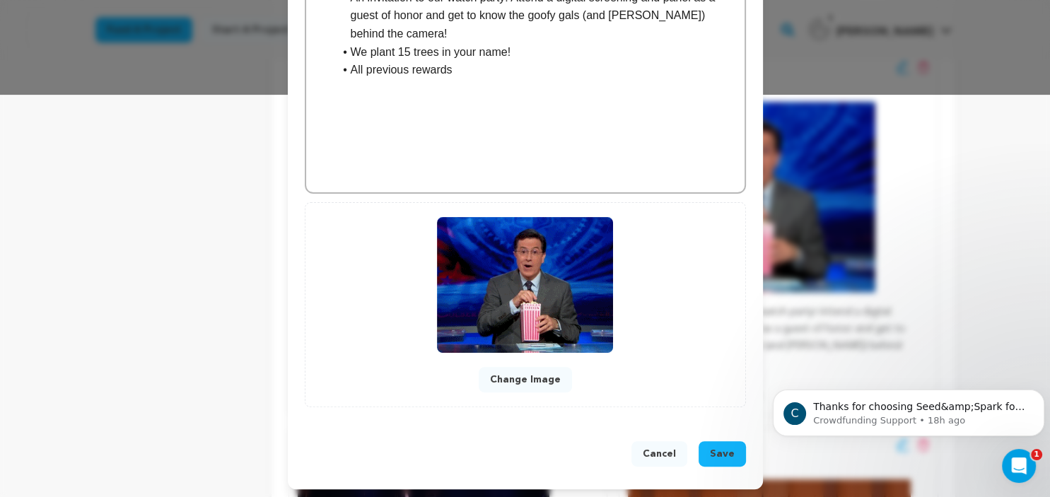
click at [728, 453] on span "Save" at bounding box center [722, 454] width 25 height 14
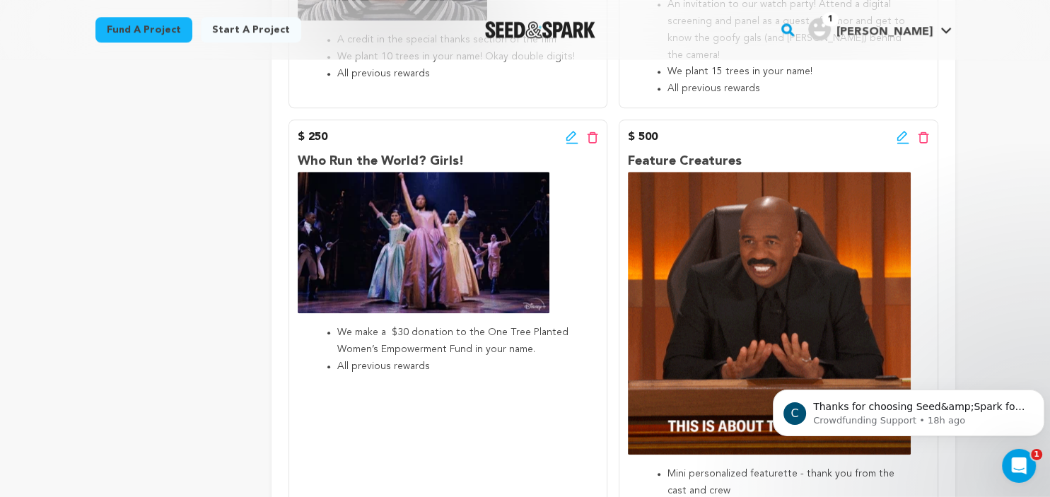
scroll to position [1429, 0]
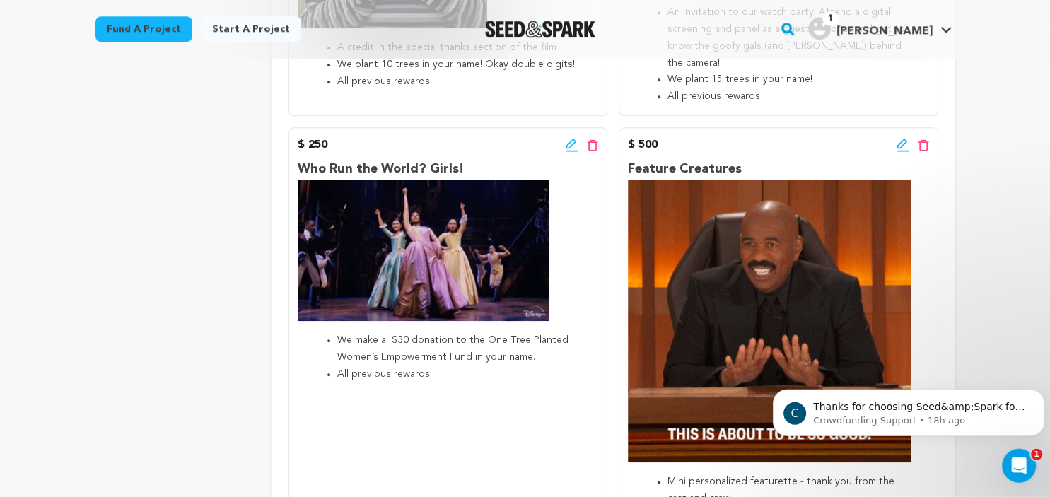
click at [901, 150] on icon at bounding box center [903, 146] width 13 height 14
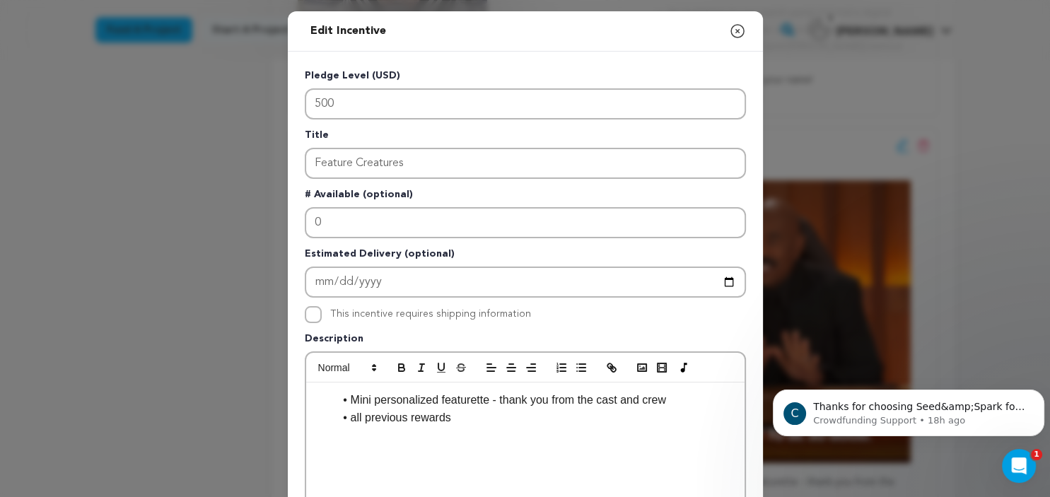
click at [675, 402] on li "Mini personalized featurette - thank you from the cast and crew" at bounding box center [534, 400] width 400 height 18
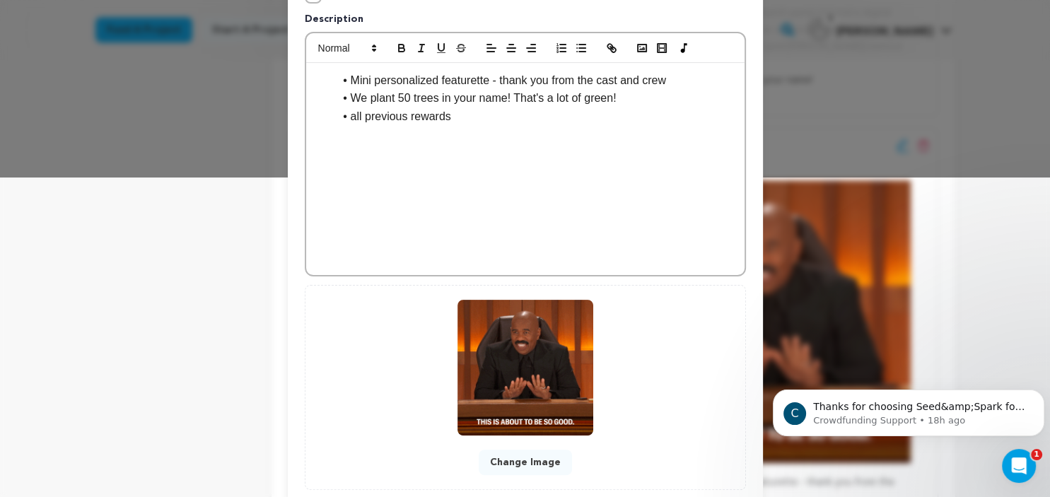
scroll to position [402, 0]
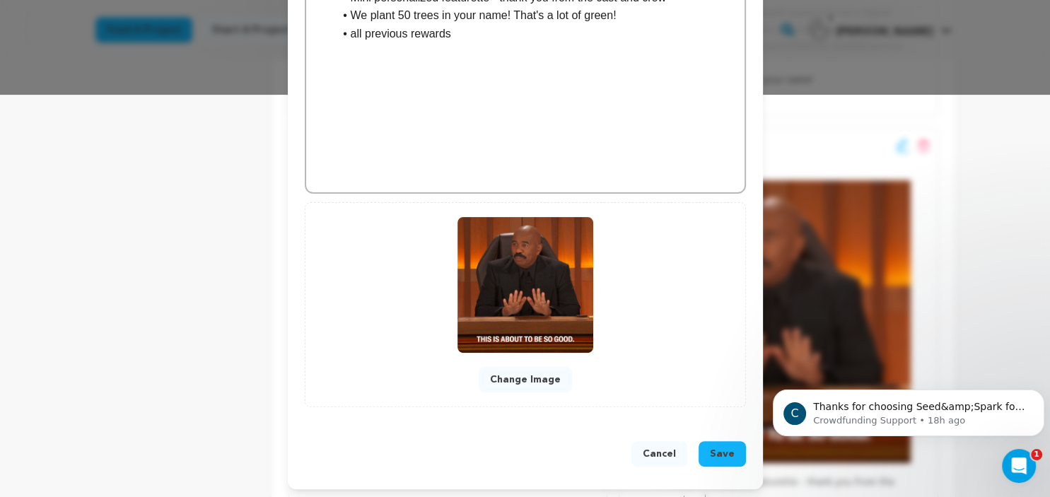
click at [354, 33] on li "all previous rewards" at bounding box center [534, 34] width 400 height 18
click at [740, 453] on button "Save" at bounding box center [722, 453] width 47 height 25
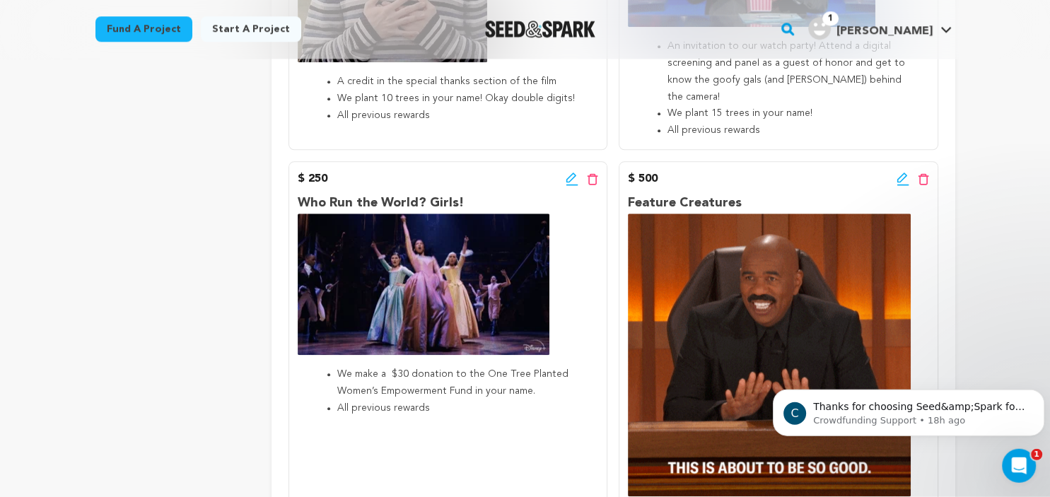
scroll to position [1389, 0]
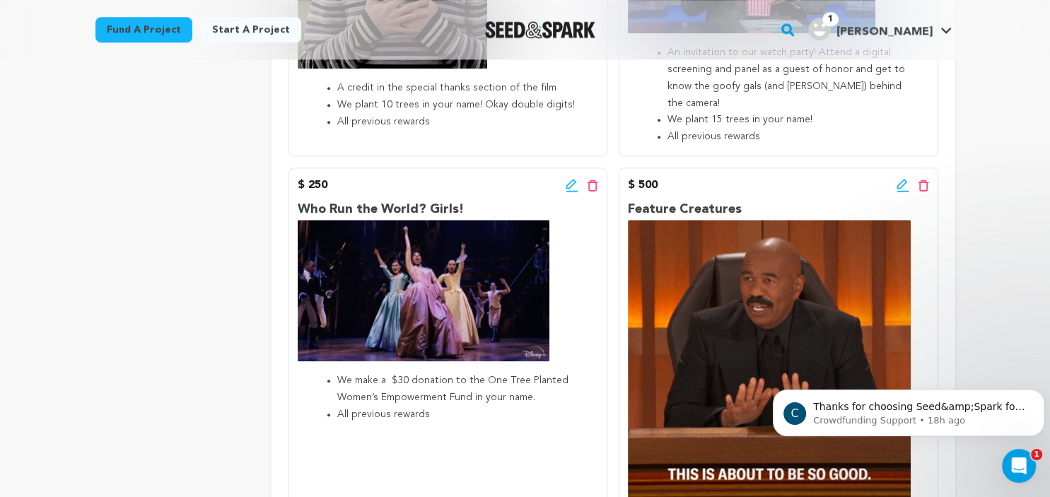
click at [569, 189] on icon at bounding box center [572, 184] width 10 height 10
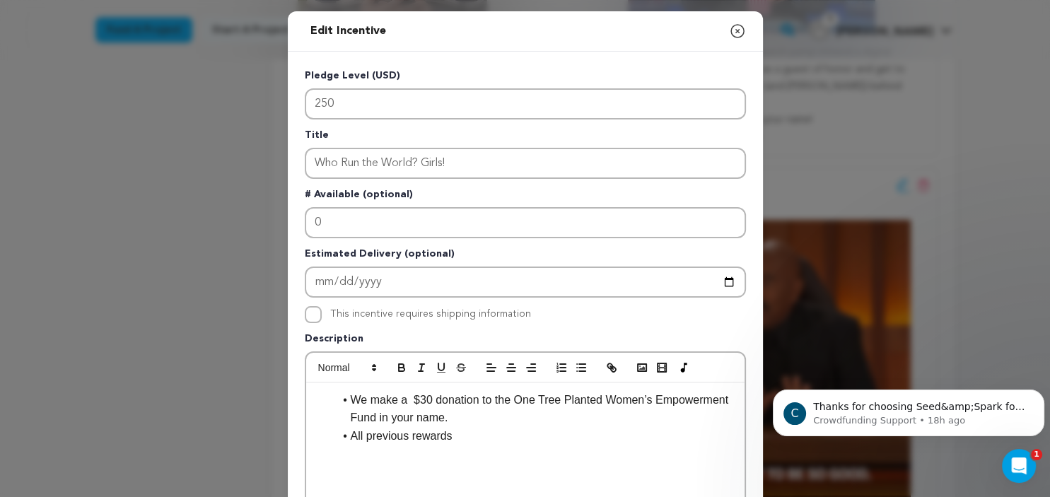
click at [410, 397] on li "We make a $30 donation to the One Tree Planted Women’s Empowerment Fund in your…" at bounding box center [534, 409] width 400 height 36
click at [453, 419] on li "We make a $30 donation to the One Tree Planted Women’s Empowerment Fund in your…" at bounding box center [534, 409] width 400 height 36
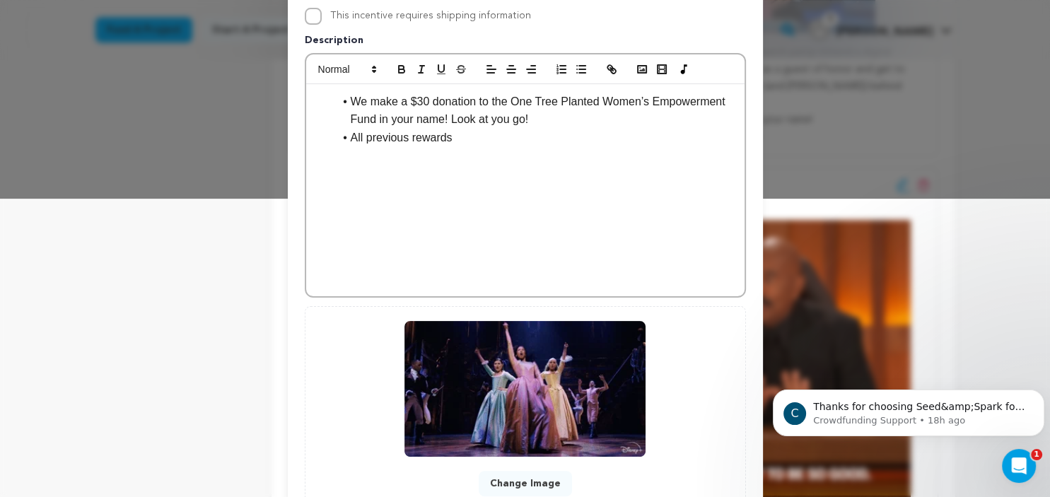
scroll to position [402, 0]
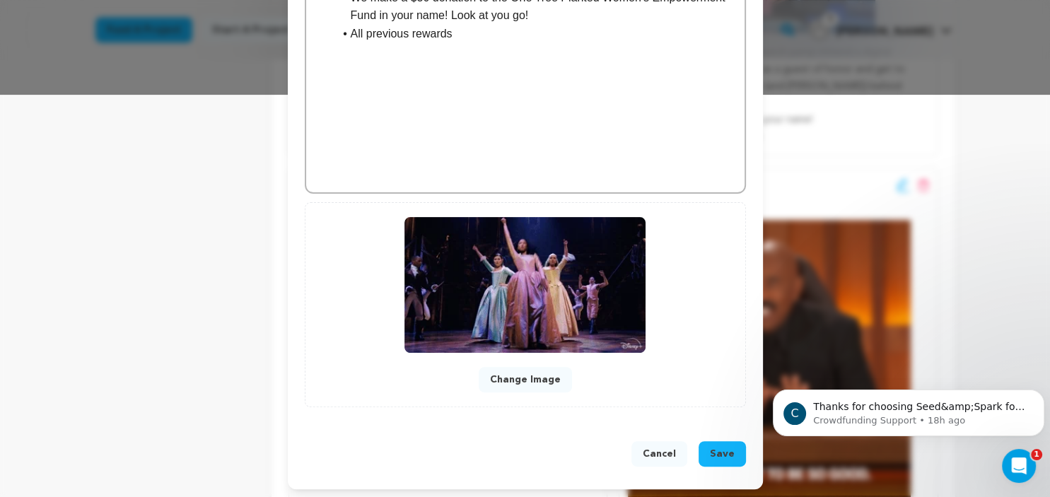
click at [731, 451] on span "Save" at bounding box center [722, 454] width 25 height 14
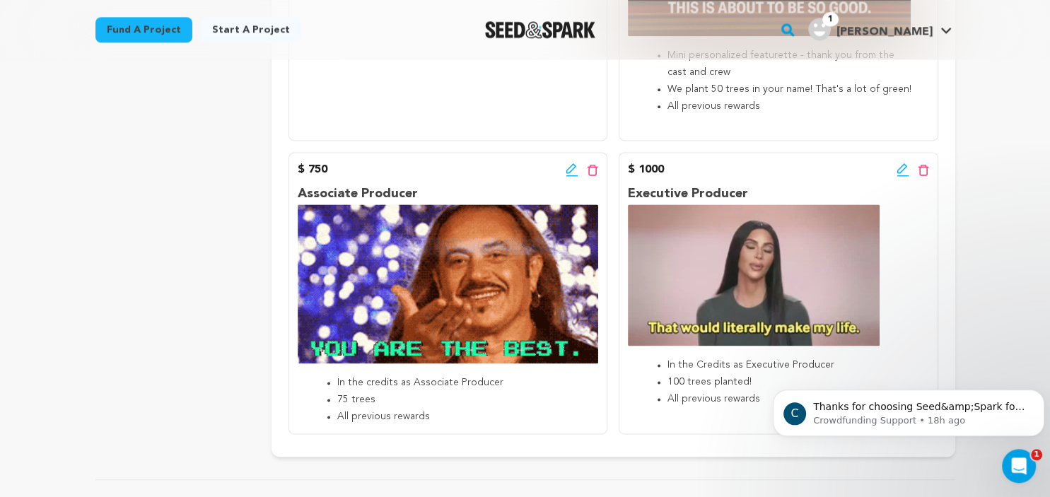
scroll to position [1881, 0]
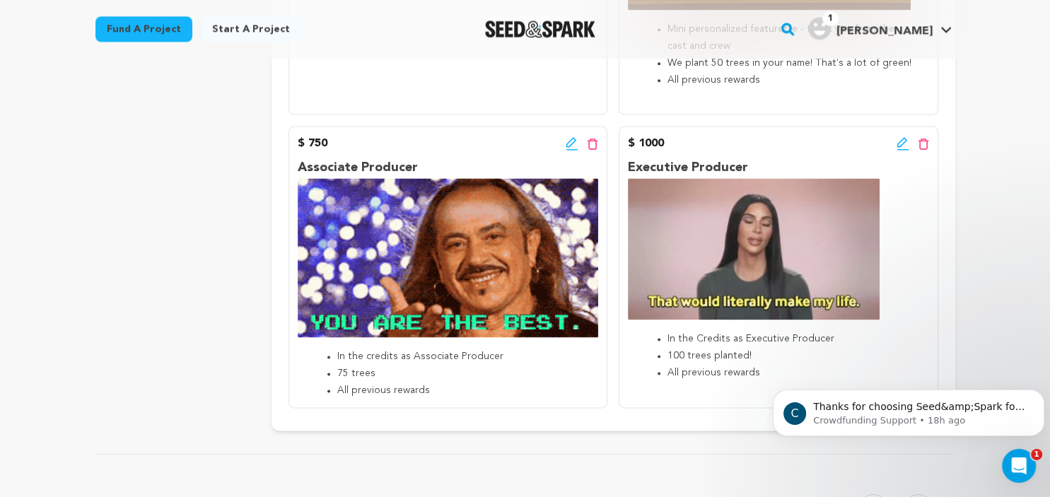
click at [575, 151] on icon at bounding box center [572, 144] width 13 height 14
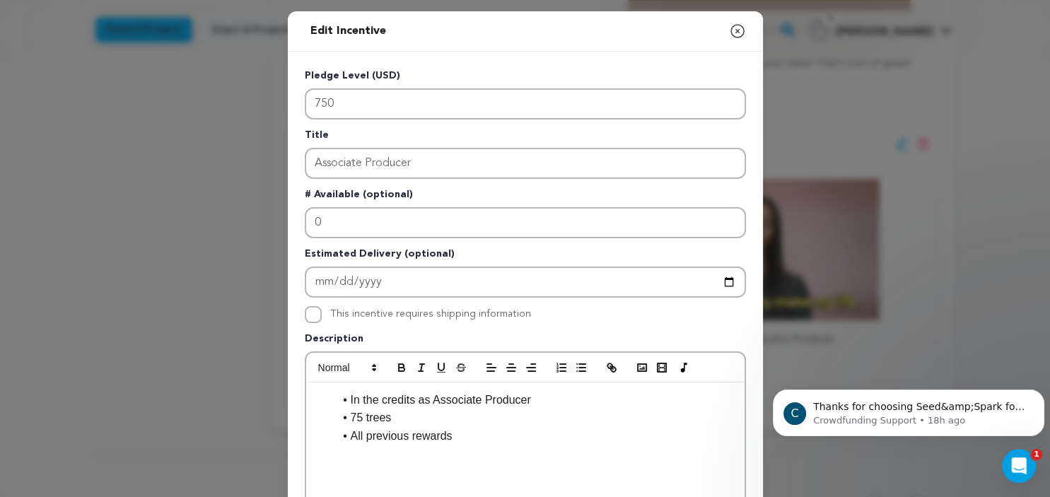
click at [350, 415] on li "75 trees" at bounding box center [534, 418] width 400 height 18
click at [446, 417] on li "We plant 75 trees" at bounding box center [534, 418] width 400 height 18
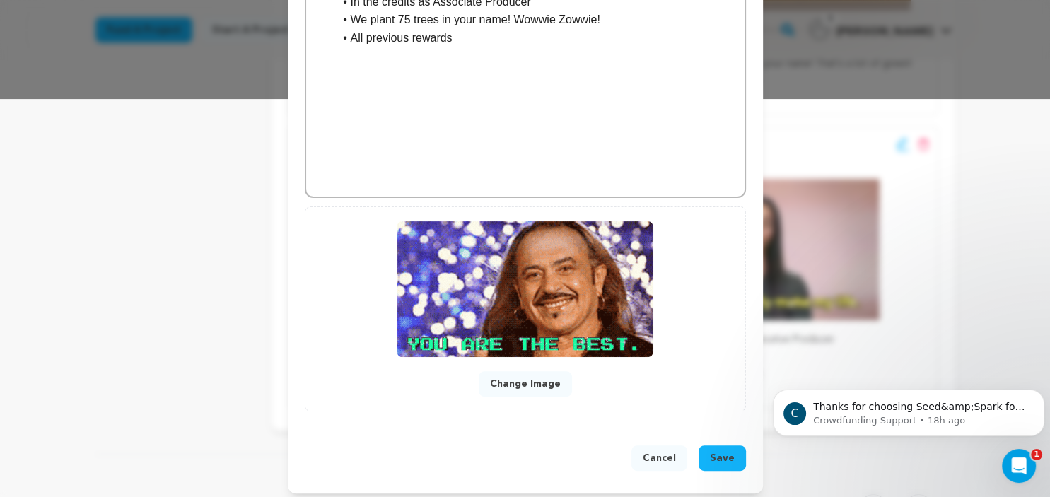
scroll to position [397, 0]
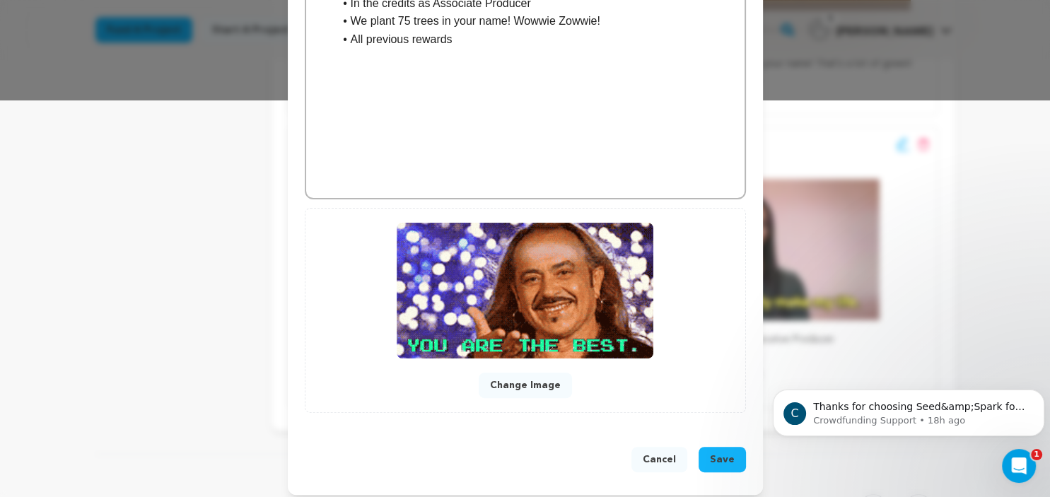
click at [729, 458] on span "Save" at bounding box center [722, 460] width 25 height 14
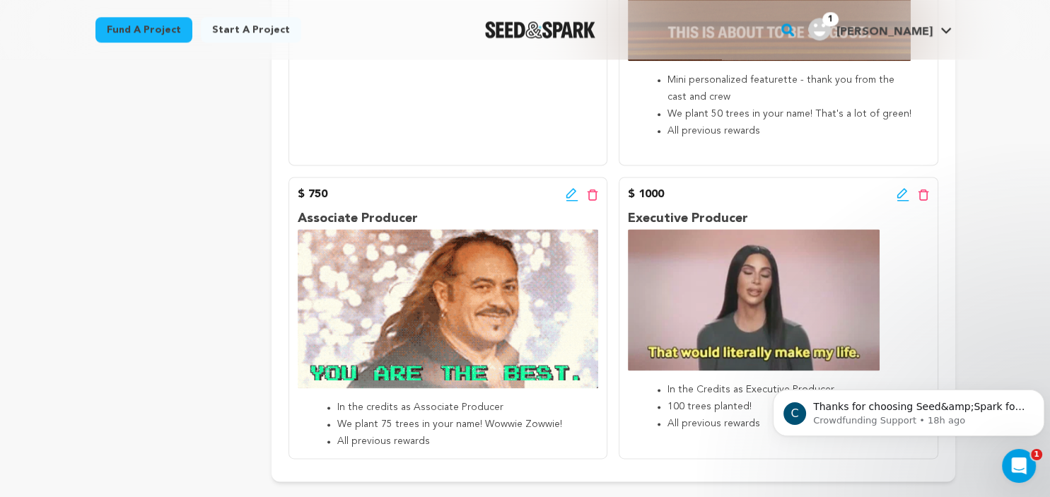
scroll to position [1792, 0]
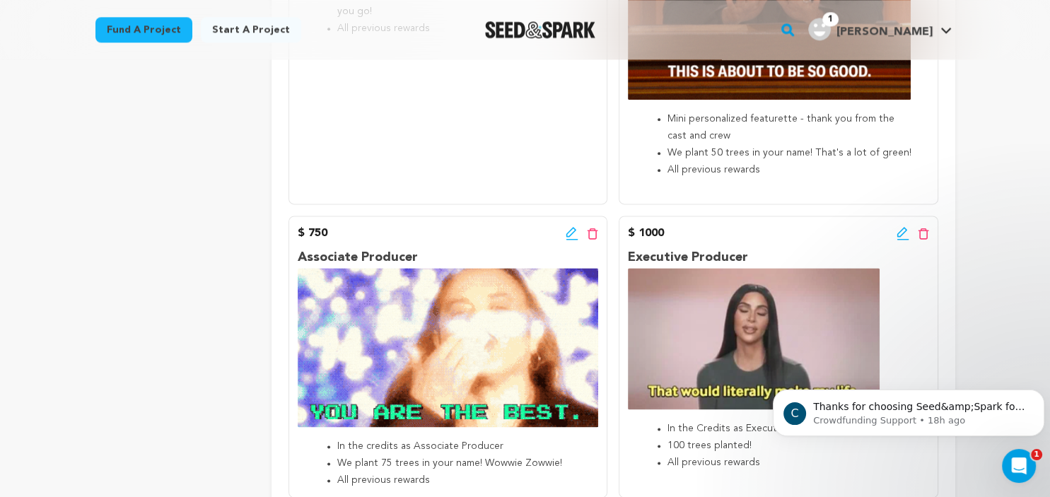
click at [899, 237] on icon at bounding box center [902, 232] width 10 height 10
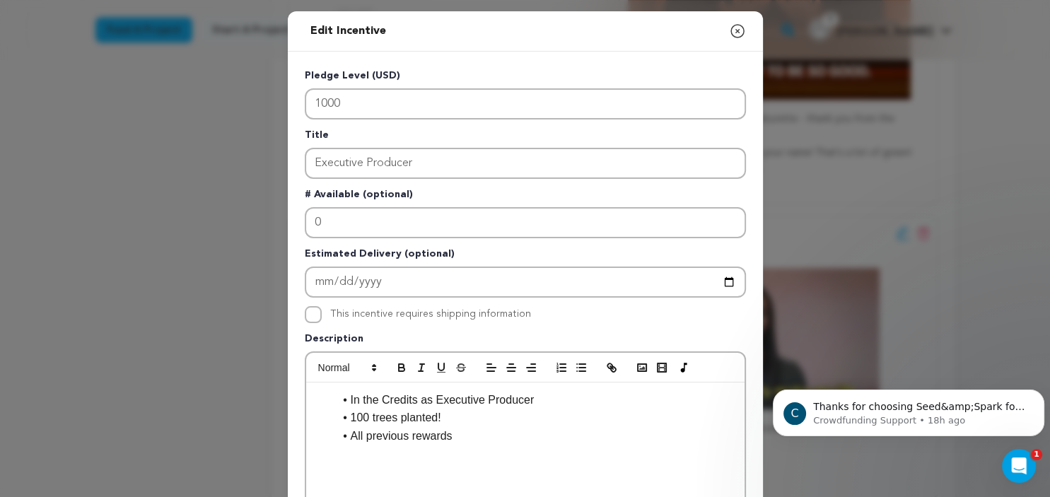
click at [352, 417] on li "100 trees planted!" at bounding box center [534, 418] width 400 height 18
click at [448, 418] on li "We plant 100 trees planted!" at bounding box center [534, 418] width 400 height 18
drag, startPoint x: 519, startPoint y: 419, endPoint x: 587, endPoint y: 424, distance: 68.0
click at [587, 424] on li "We plant 100 trees in your name! planted!" at bounding box center [534, 418] width 400 height 18
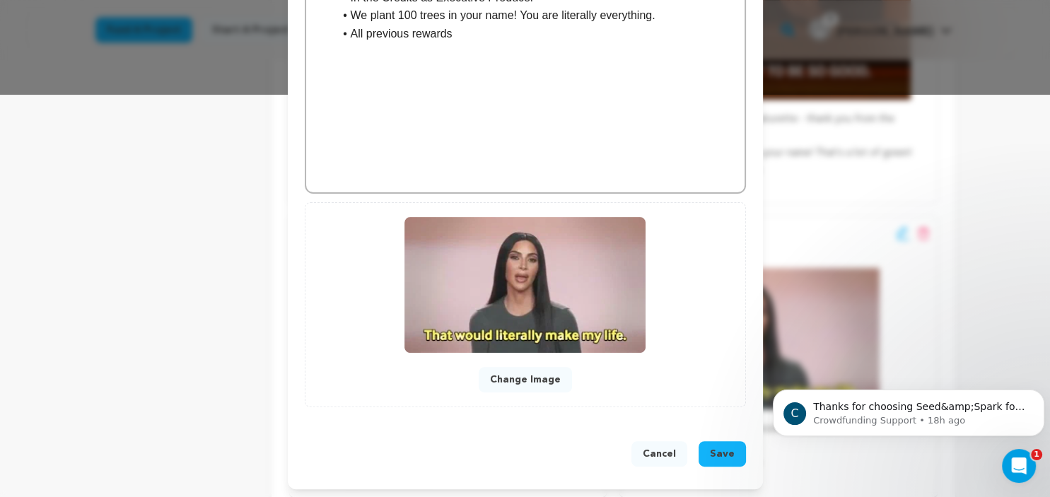
scroll to position [397, 0]
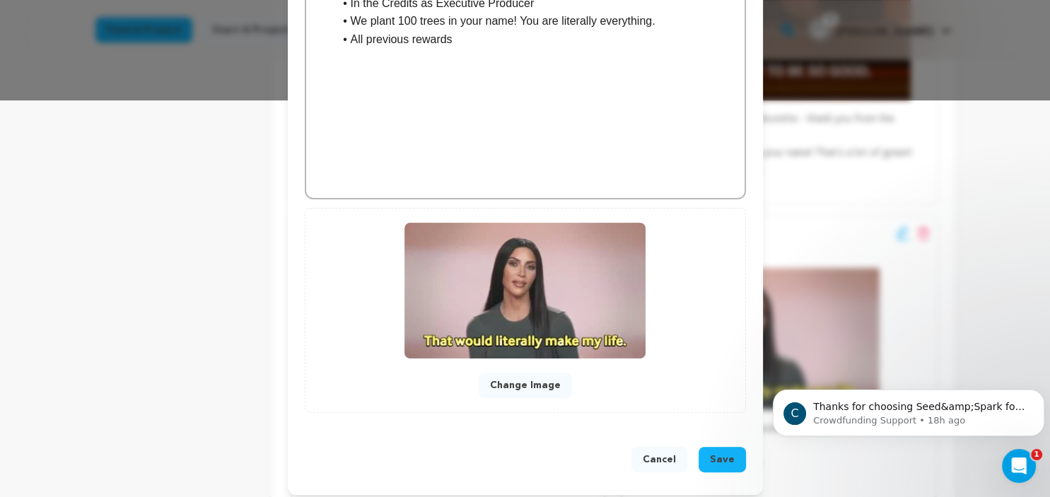
click at [725, 458] on span "Save" at bounding box center [722, 460] width 25 height 14
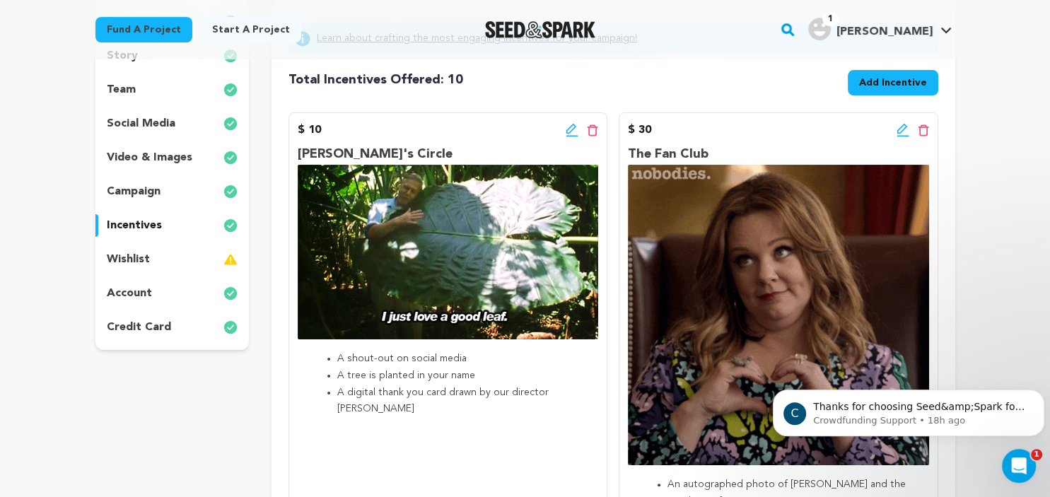
scroll to position [190, 0]
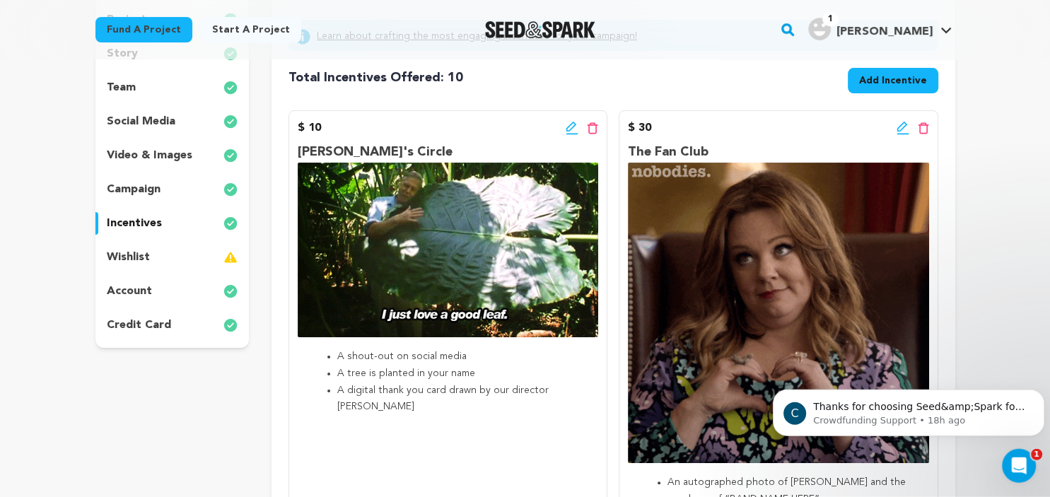
click at [891, 86] on span "Add Incentive" at bounding box center [893, 81] width 68 height 14
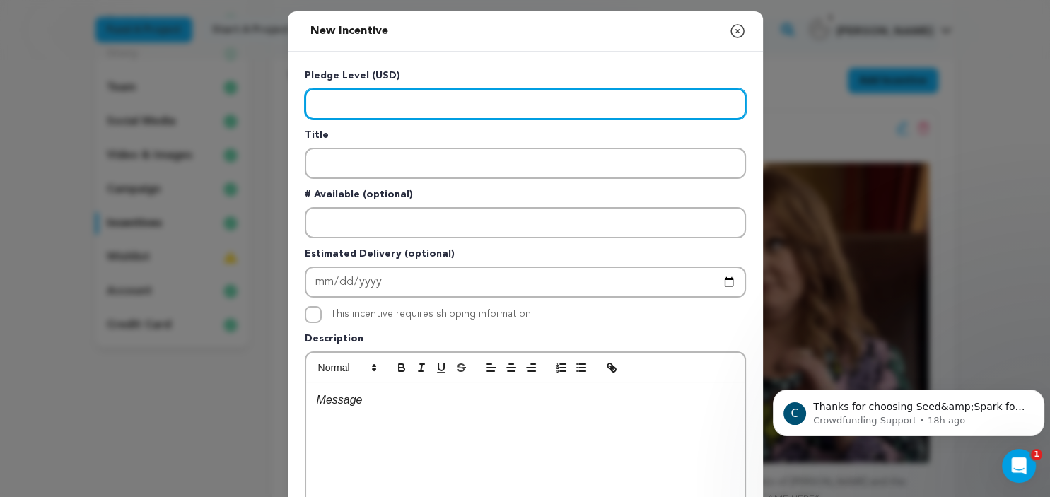
click at [379, 106] on input "Enter level" at bounding box center [525, 103] width 441 height 31
type input "20"
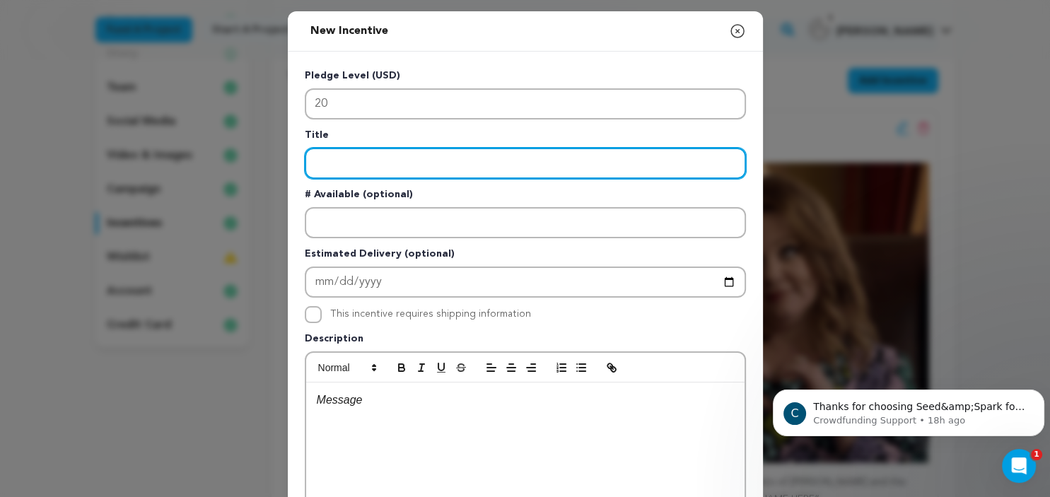
click at [389, 168] on input "Enter title" at bounding box center [525, 163] width 441 height 31
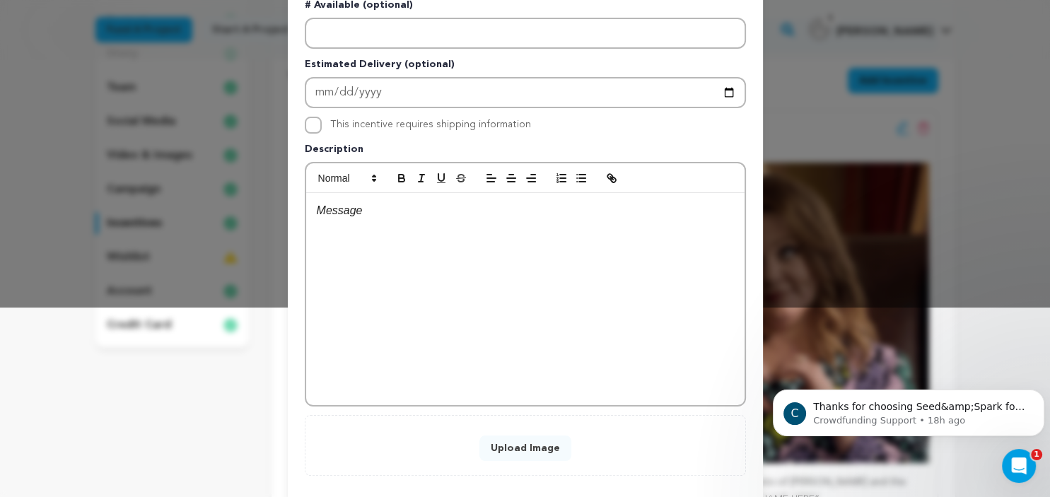
type input "Close Friends Only"
click at [369, 221] on div at bounding box center [525, 299] width 439 height 212
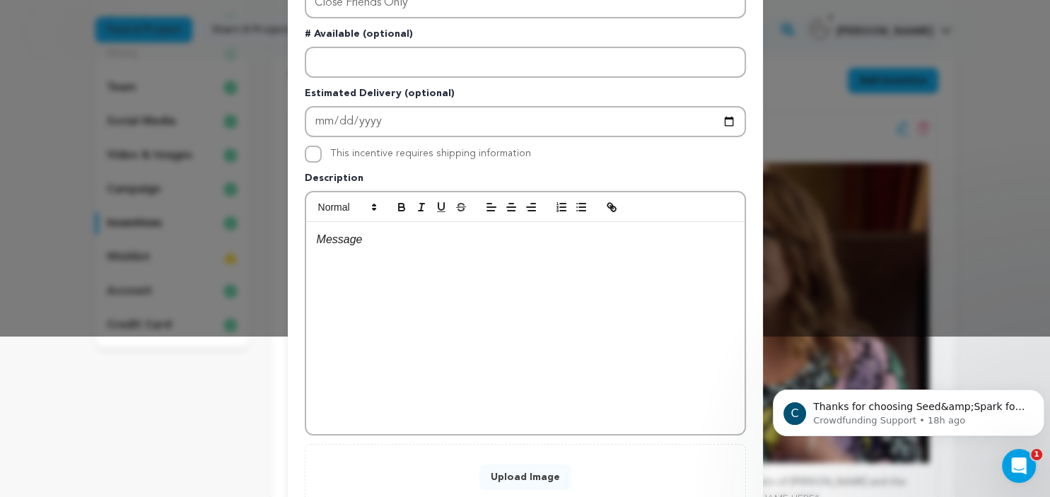
scroll to position [258, 0]
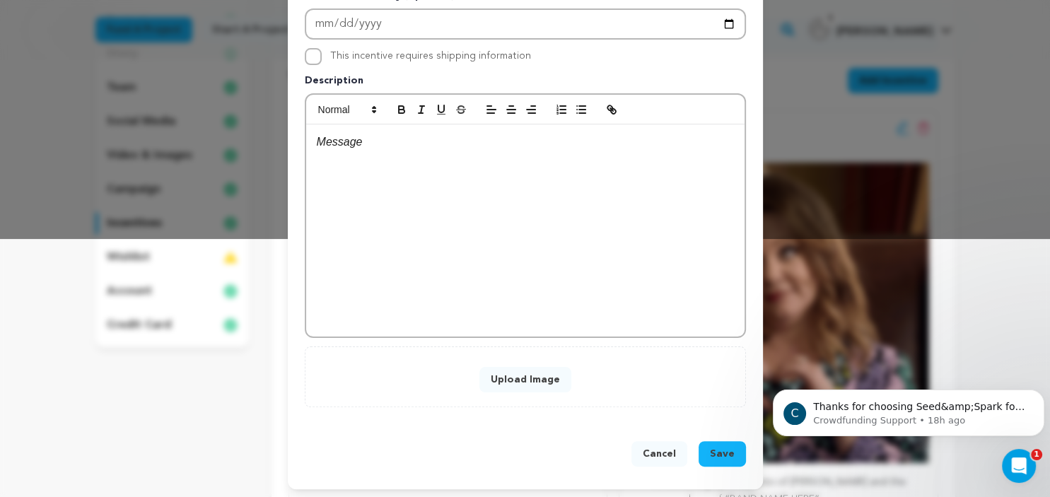
click at [734, 448] on span "Save" at bounding box center [722, 454] width 25 height 14
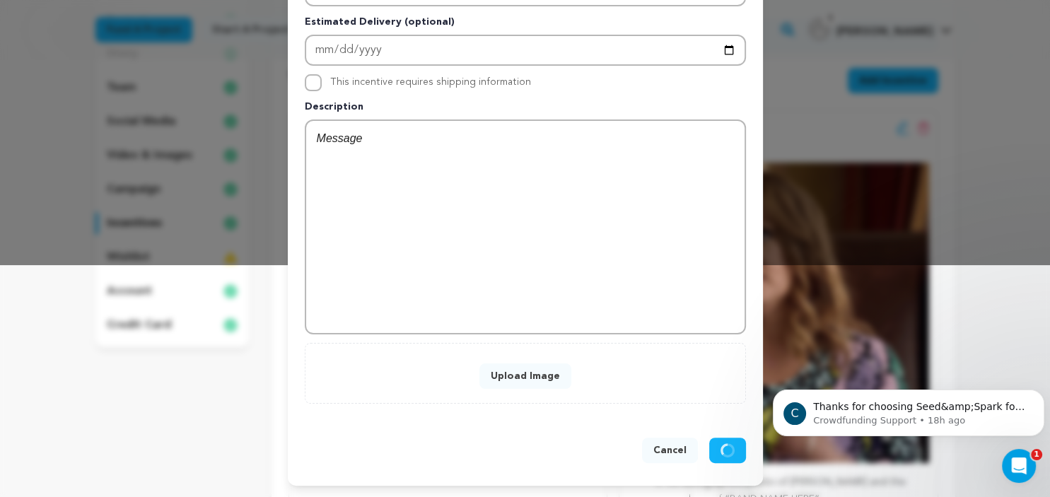
scroll to position [228, 0]
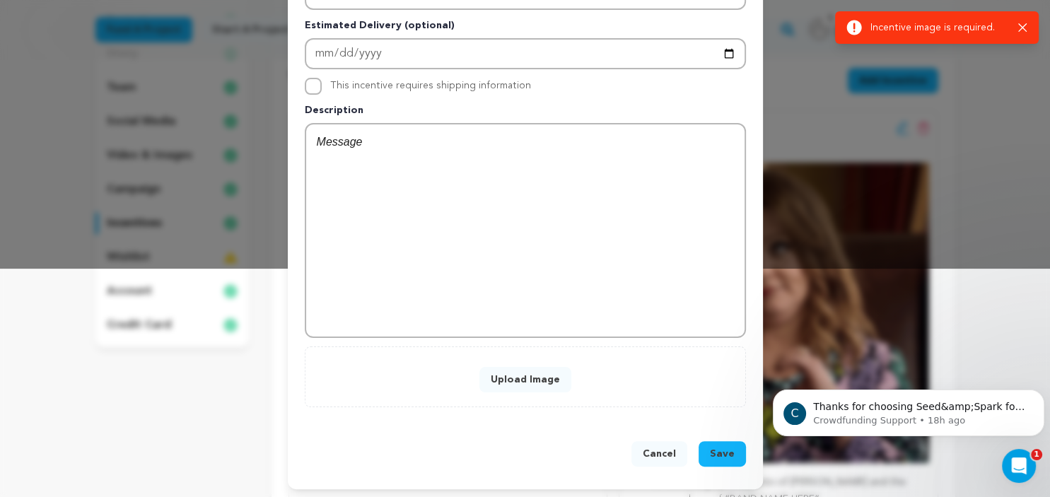
click at [1024, 26] on icon "button" at bounding box center [1023, 27] width 8 height 8
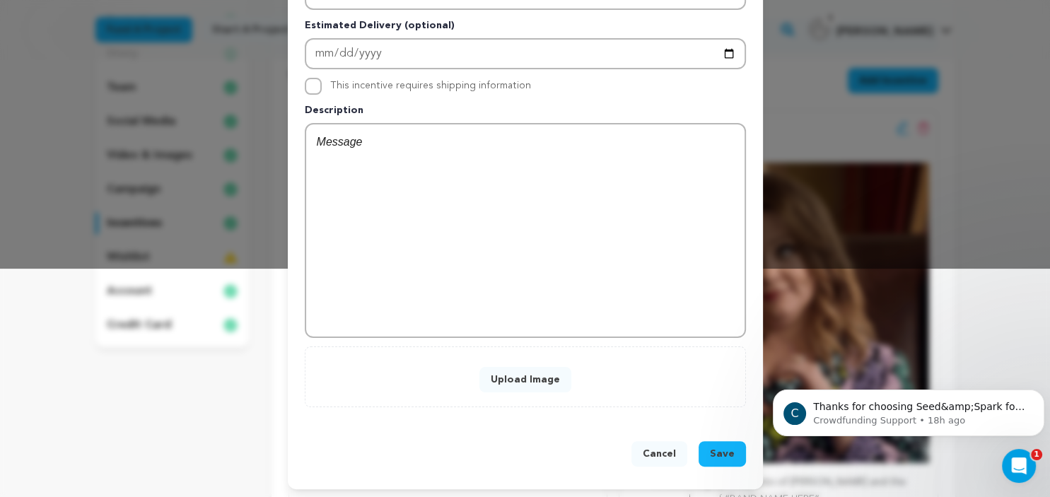
scroll to position [0, 0]
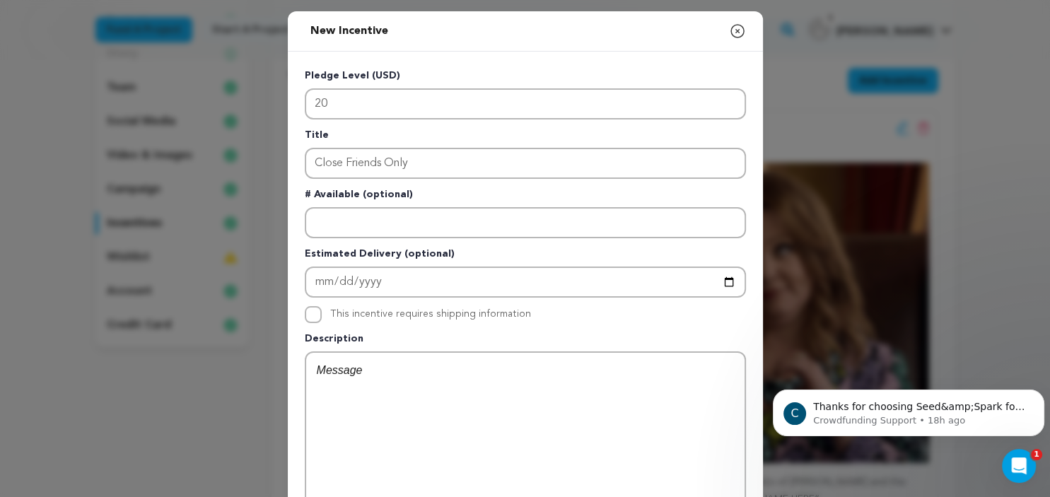
click at [738, 30] on icon "button" at bounding box center [737, 31] width 17 height 17
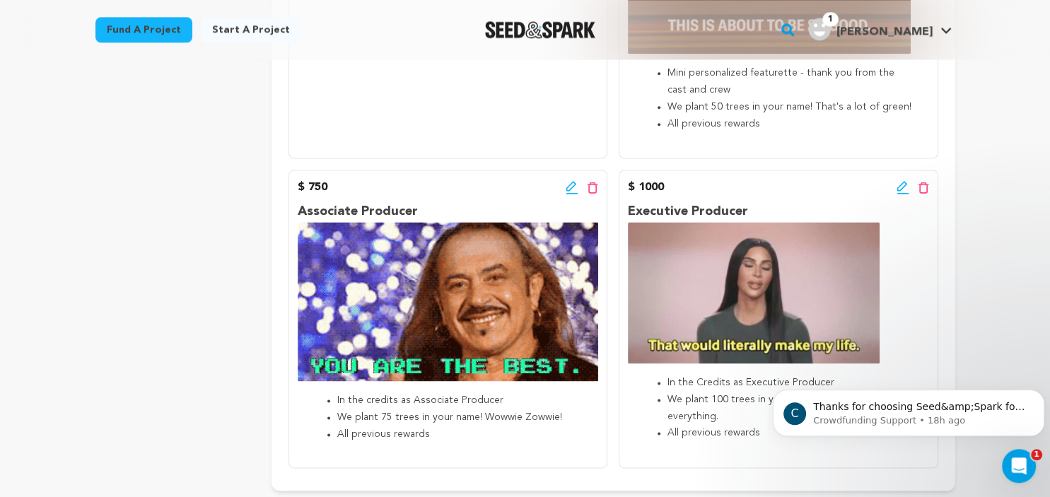
scroll to position [1857, 0]
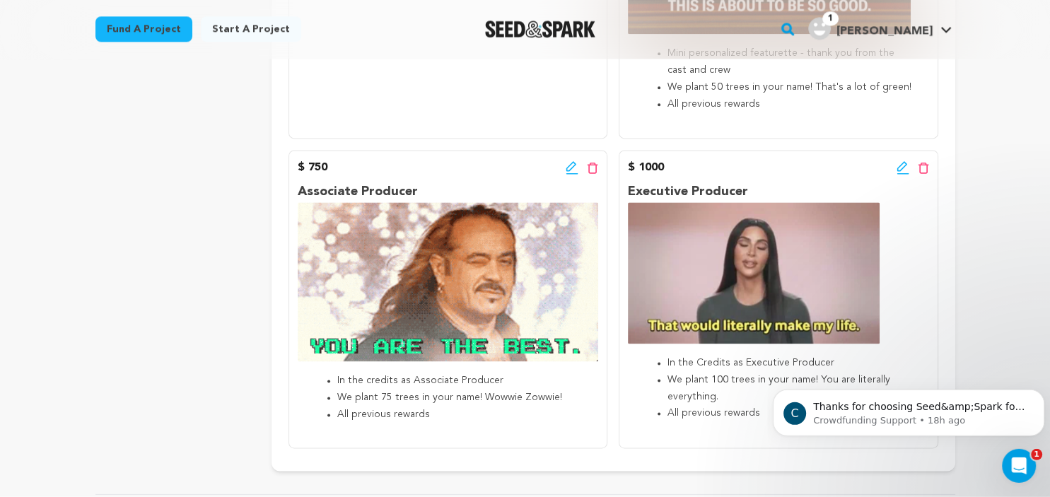
click at [900, 175] on icon at bounding box center [903, 168] width 13 height 14
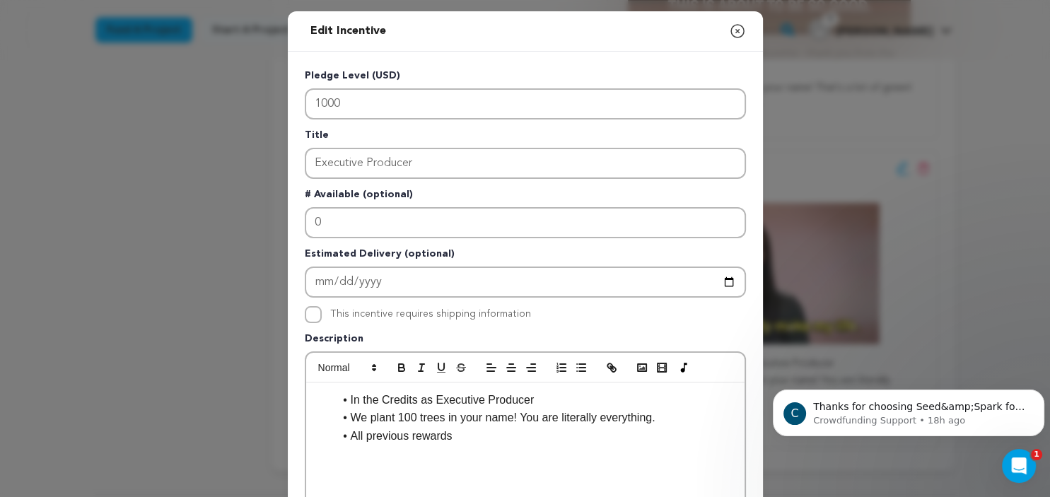
click at [386, 398] on li "In the Credits as Executive Producer" at bounding box center [534, 400] width 400 height 18
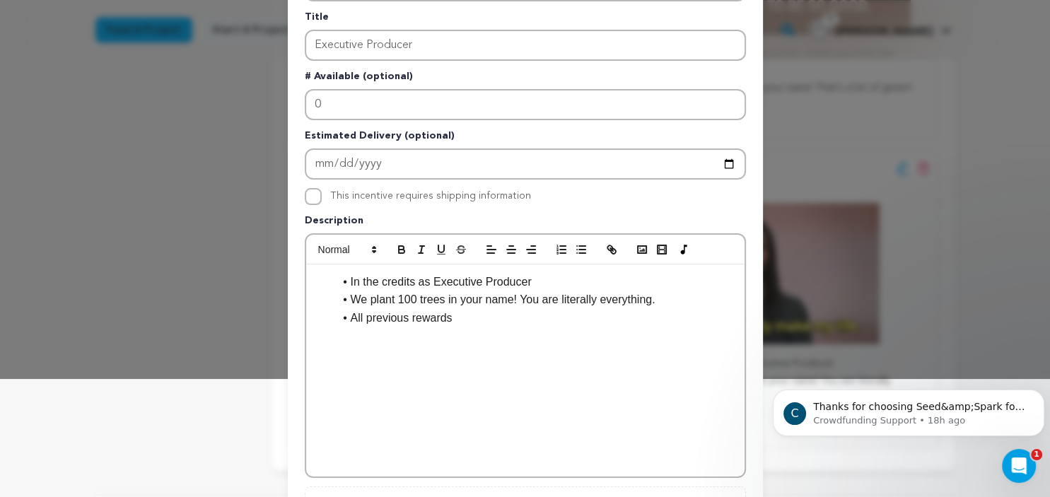
scroll to position [124, 0]
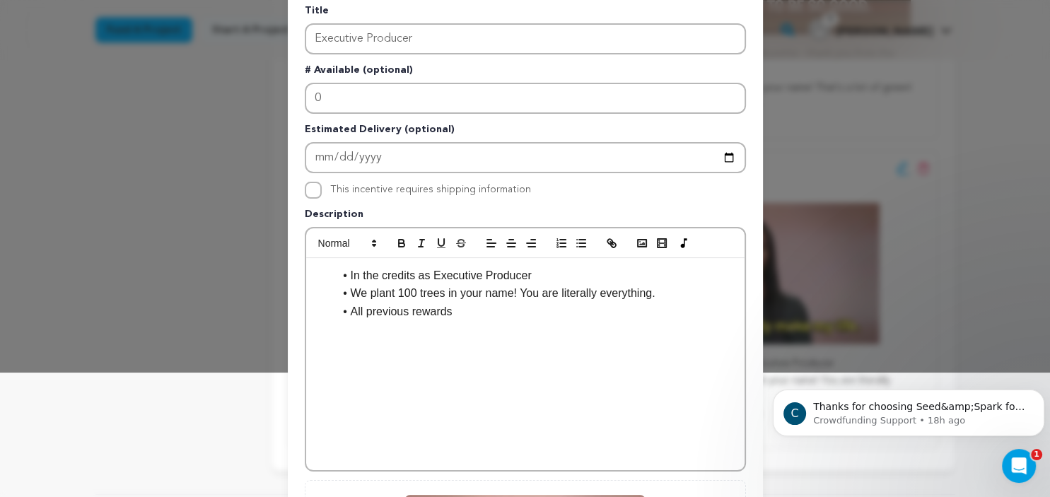
click at [527, 273] on li "In the credits as Executive Producer" at bounding box center [534, 276] width 400 height 18
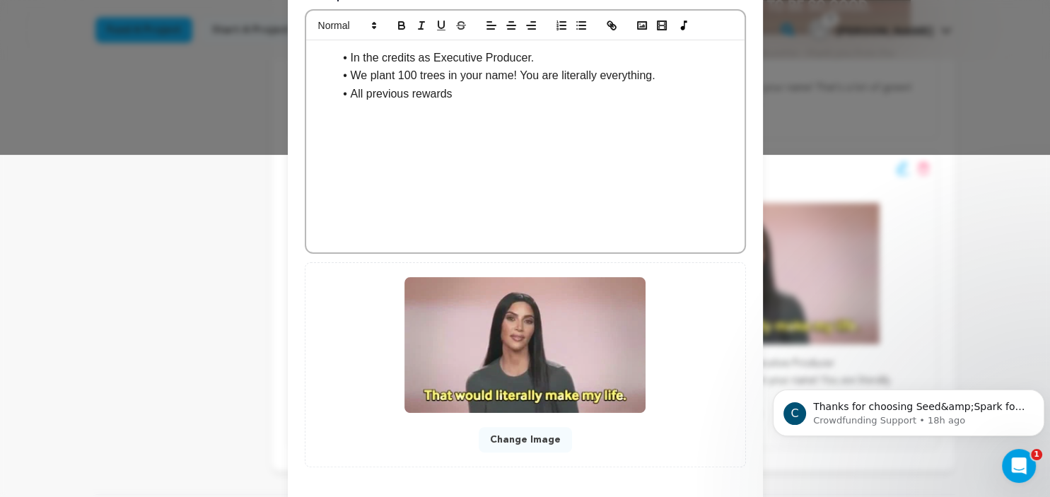
scroll to position [402, 0]
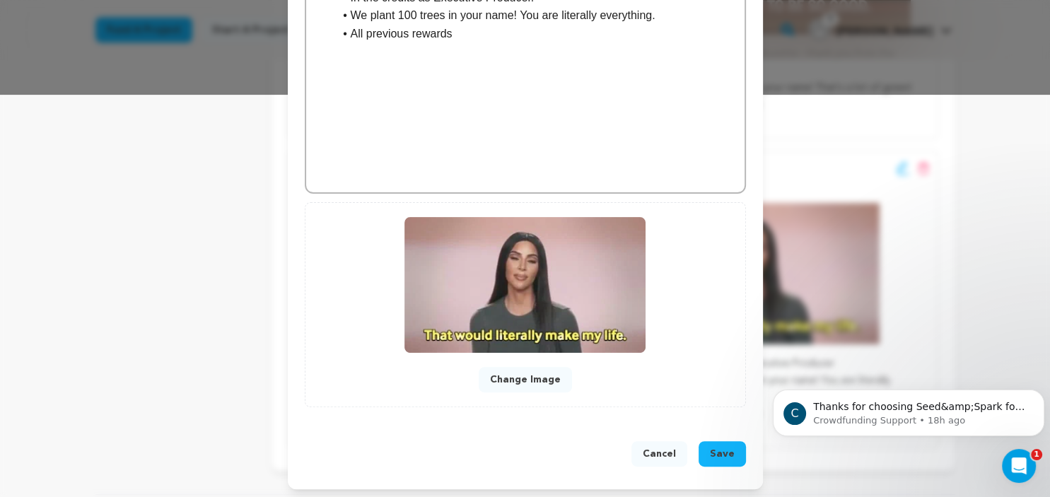
click at [712, 453] on button "Save" at bounding box center [722, 453] width 47 height 25
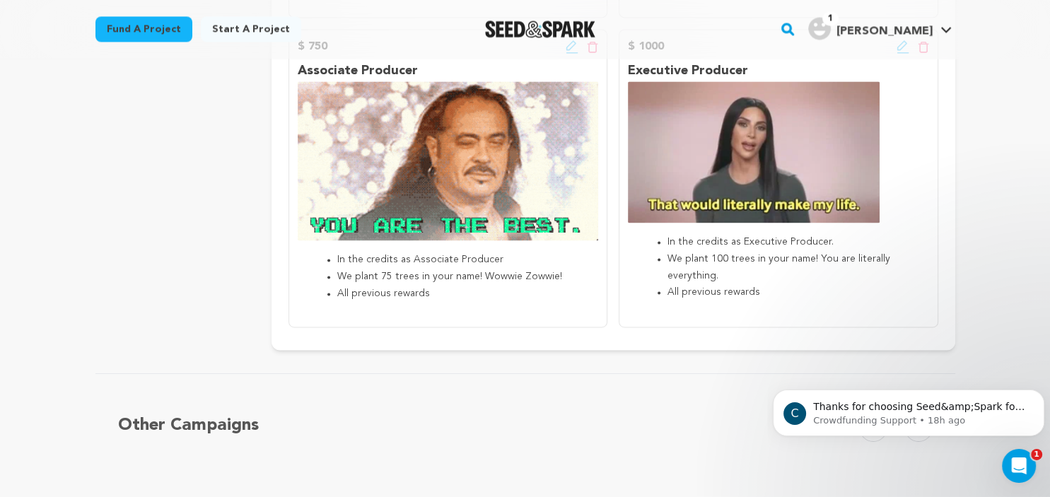
scroll to position [1889, 0]
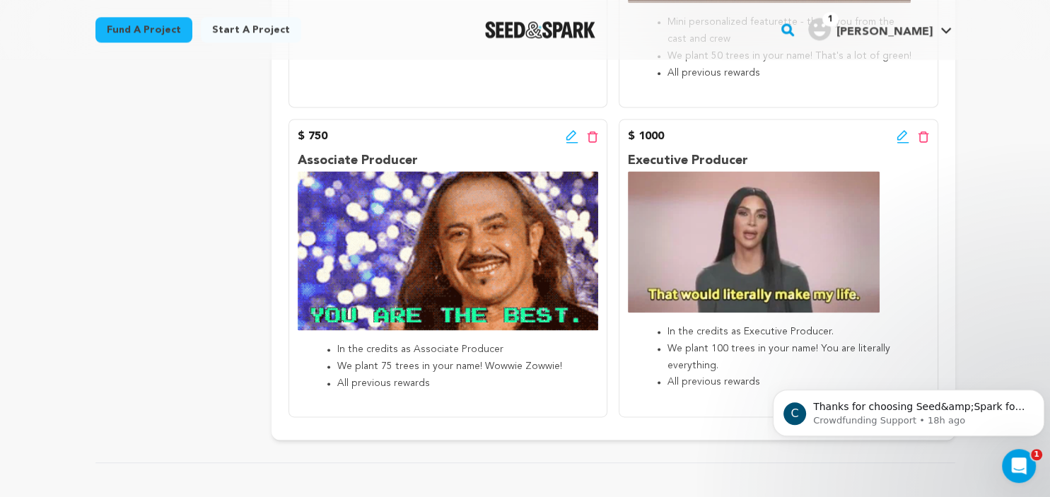
click at [570, 140] on icon at bounding box center [572, 135] width 10 height 10
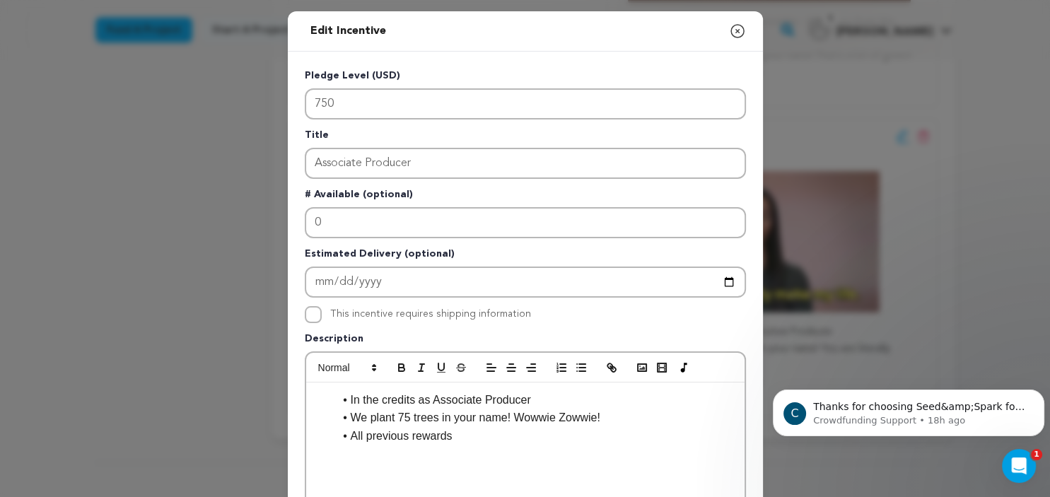
click at [538, 397] on li "In the credits as Associate Producer" at bounding box center [534, 400] width 400 height 18
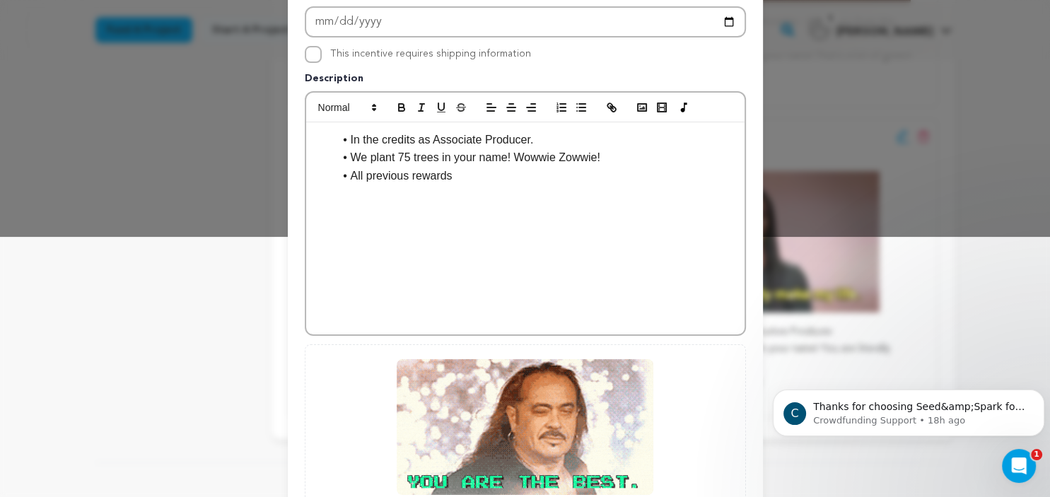
scroll to position [402, 0]
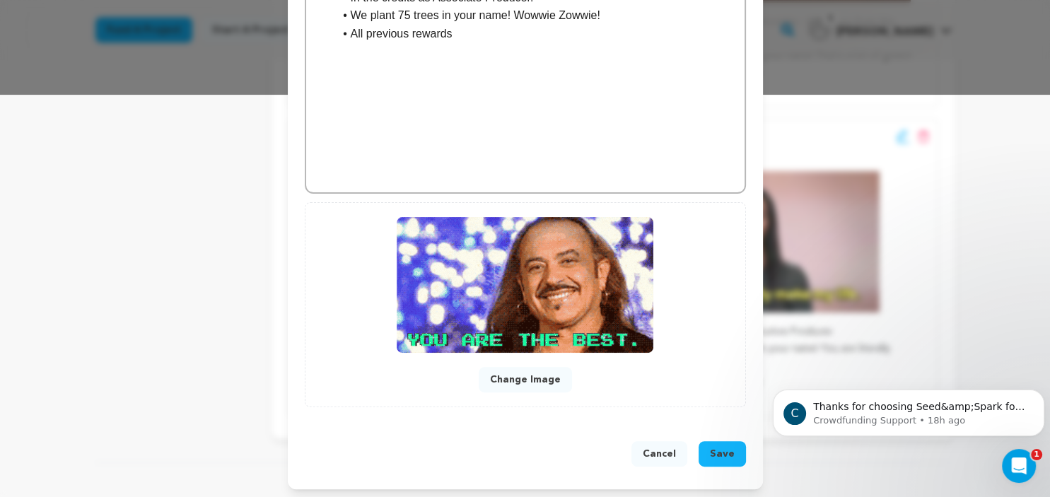
click at [729, 447] on span "Save" at bounding box center [722, 454] width 25 height 14
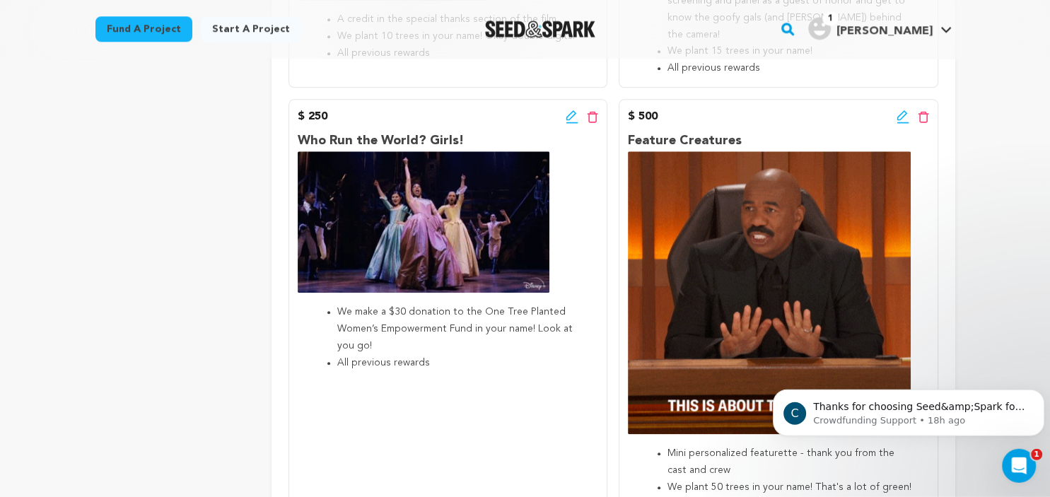
scroll to position [1419, 0]
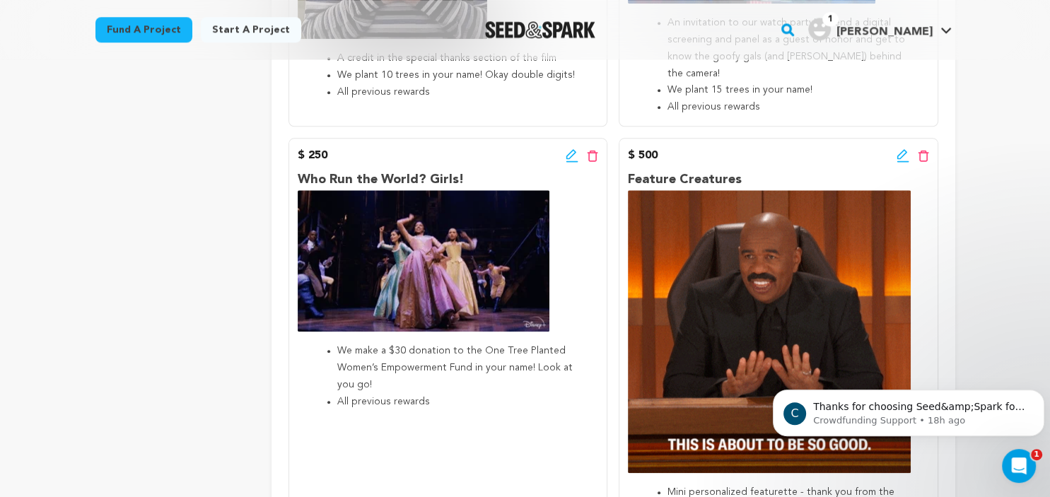
click at [900, 163] on icon at bounding box center [903, 156] width 13 height 14
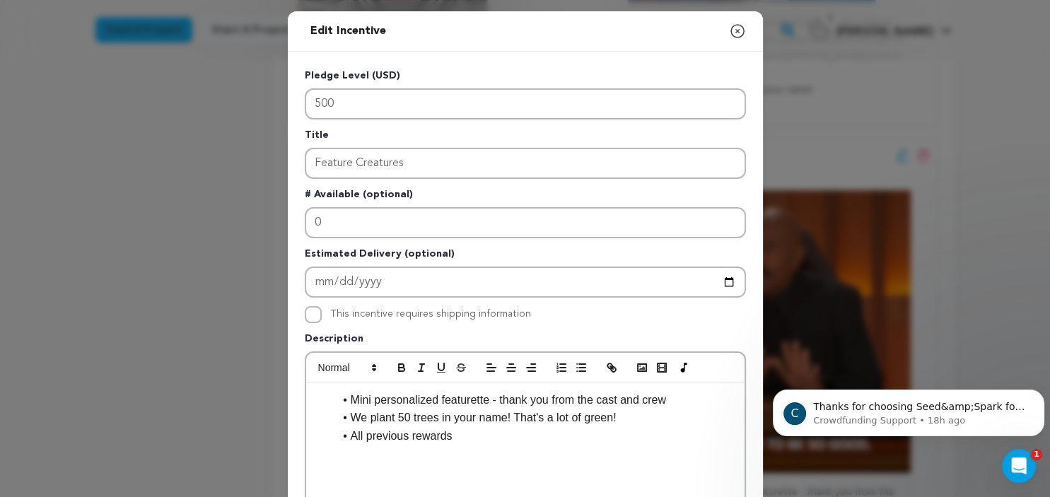
click at [680, 409] on li "We plant 50 trees in your name! That's a lot of green!" at bounding box center [534, 418] width 400 height 18
click at [672, 395] on li "Mini personalized featurette - thank you from the cast and crew" at bounding box center [534, 400] width 400 height 18
click at [654, 405] on li "Mini personalized featurette - thank you from the cast and crew." at bounding box center [534, 400] width 400 height 18
click at [675, 398] on li "Mini personalized featurette - thank you from the cast and crew." at bounding box center [534, 400] width 400 height 18
click at [499, 399] on li "Mini personalized featurette - thank you from the cast and crew" at bounding box center [534, 400] width 400 height 18
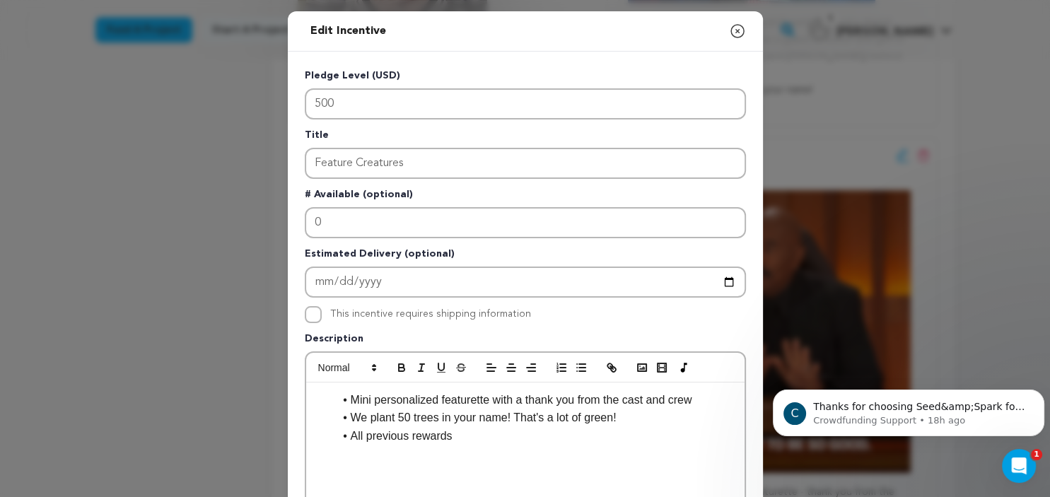
click at [700, 401] on li "Mini personalized featurette with a thank you from the cast and crew" at bounding box center [534, 400] width 400 height 18
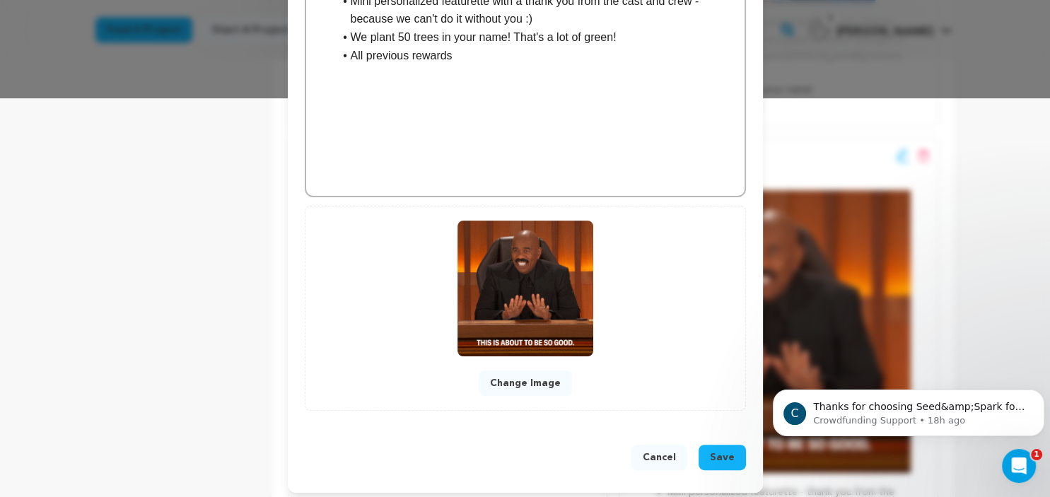
scroll to position [397, 0]
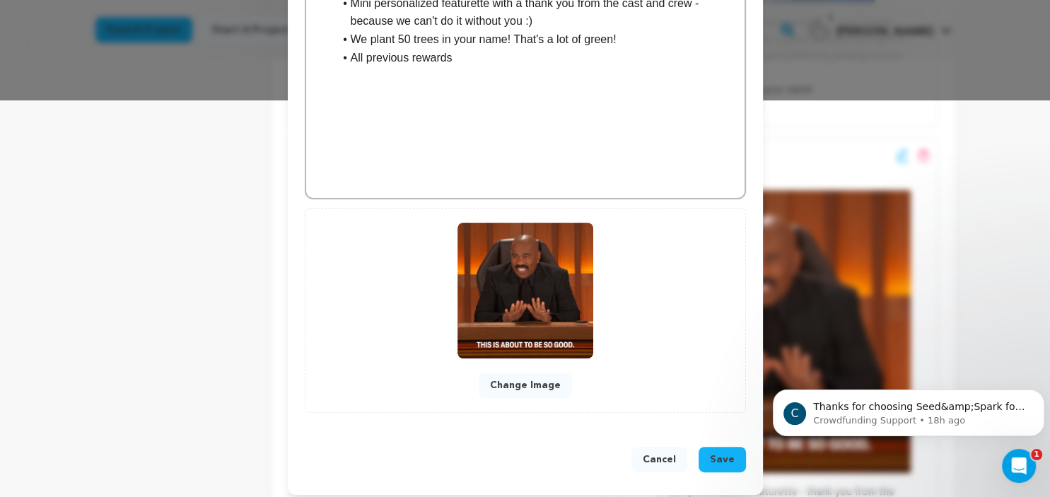
click at [723, 453] on span "Save" at bounding box center [722, 460] width 25 height 14
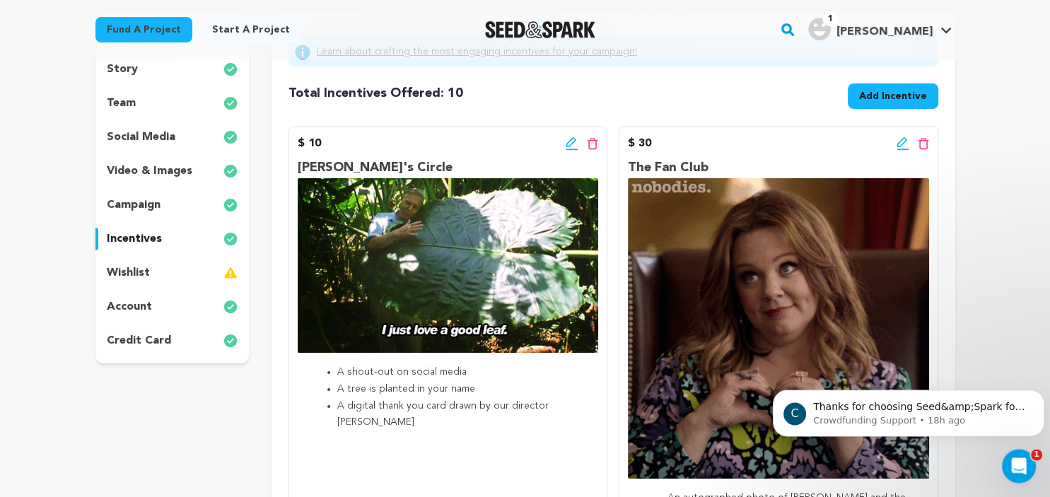
scroll to position [149, 0]
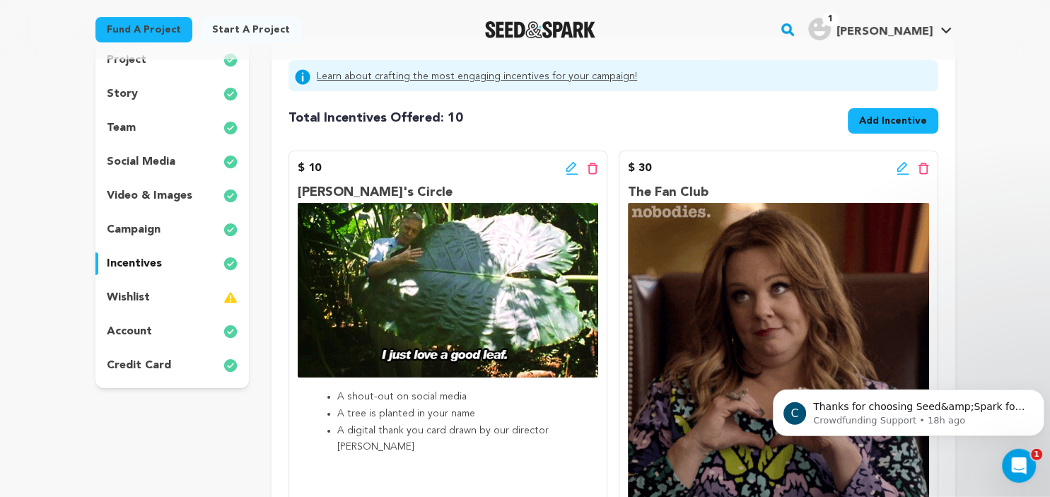
click at [172, 196] on p "video & images" at bounding box center [150, 195] width 86 height 17
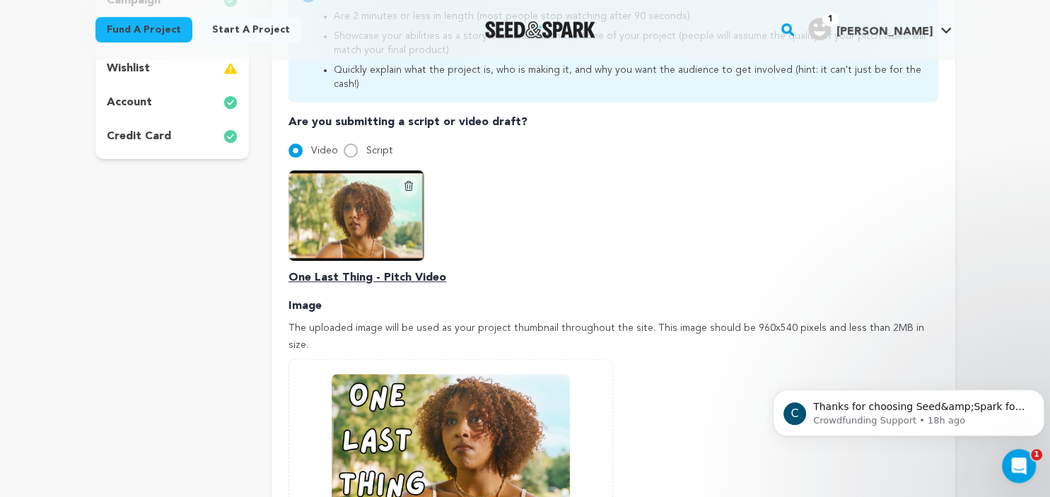
scroll to position [383, 0]
